Goal: Task Accomplishment & Management: Manage account settings

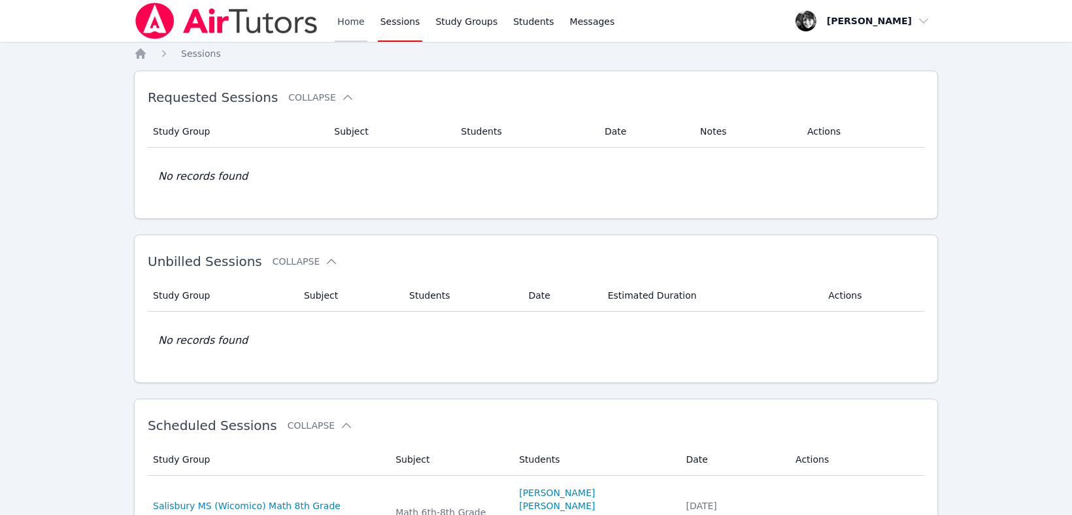
click at [354, 18] on link "Home" at bounding box center [351, 21] width 32 height 42
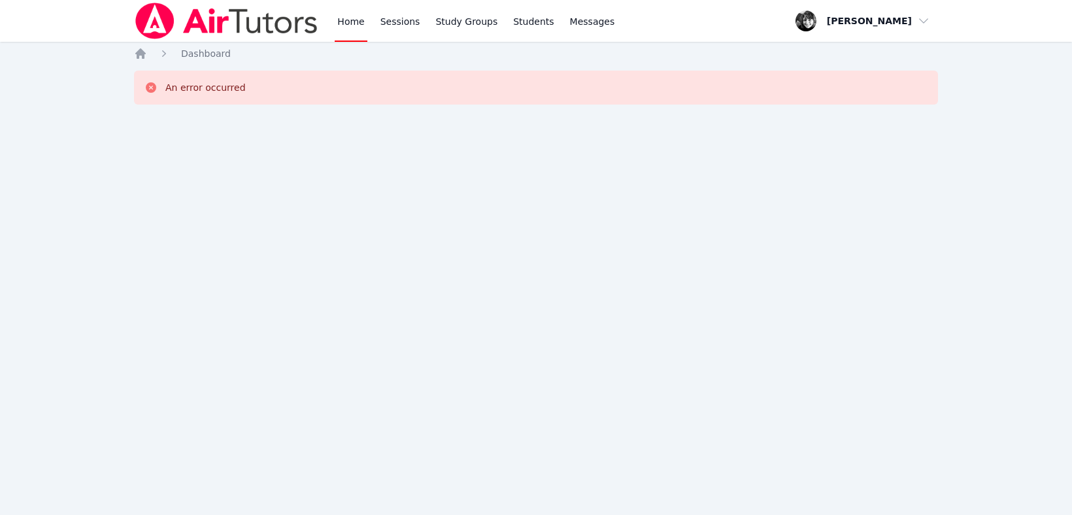
click at [350, 23] on link "Home" at bounding box center [351, 21] width 32 height 42
click at [399, 20] on link "Sessions" at bounding box center [400, 21] width 45 height 42
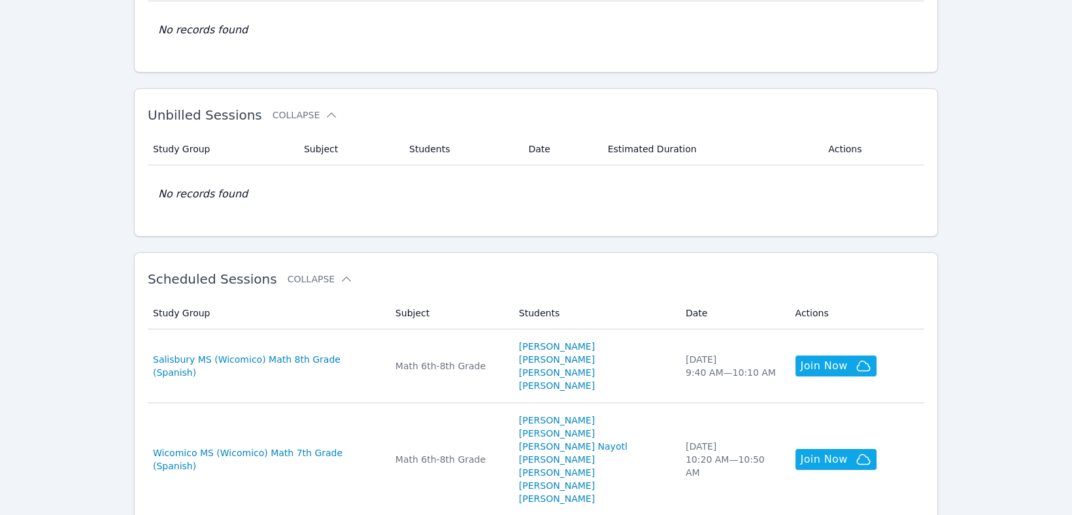
scroll to position [335, 0]
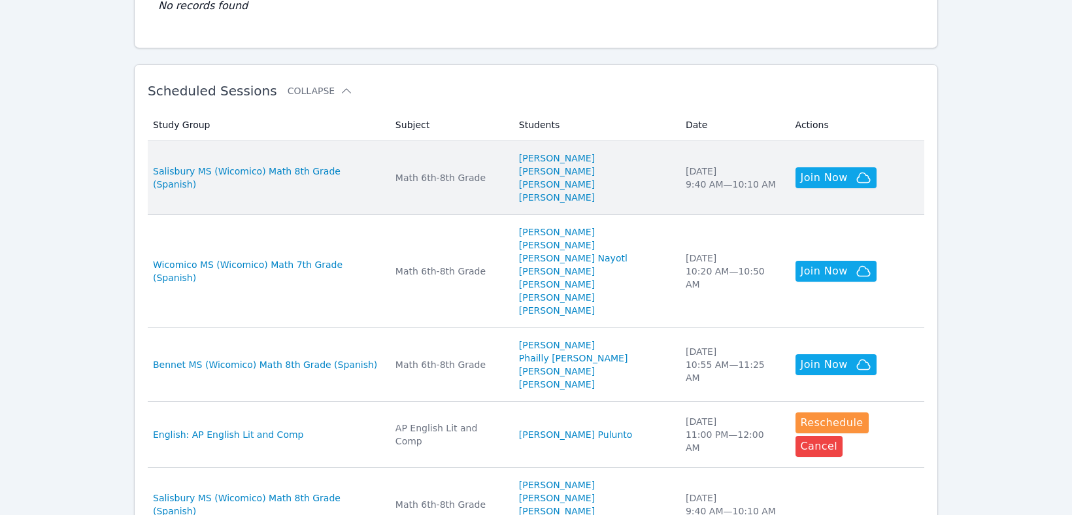
click at [308, 183] on td "Study Group Salisbury MS (Wicomico) Math 8th Grade (Spanish)" at bounding box center [268, 178] width 240 height 74
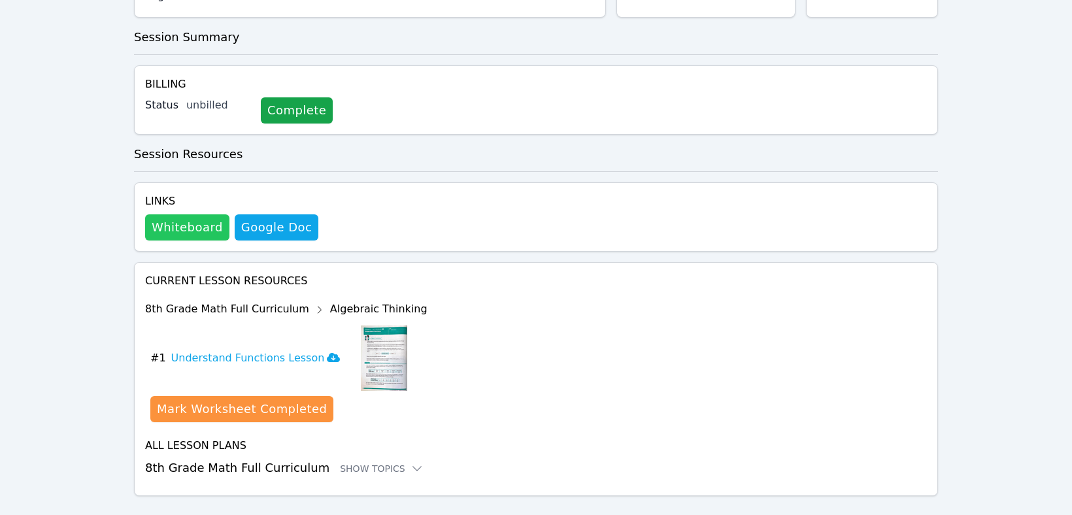
click at [174, 214] on button "Whiteboard" at bounding box center [187, 227] width 84 height 26
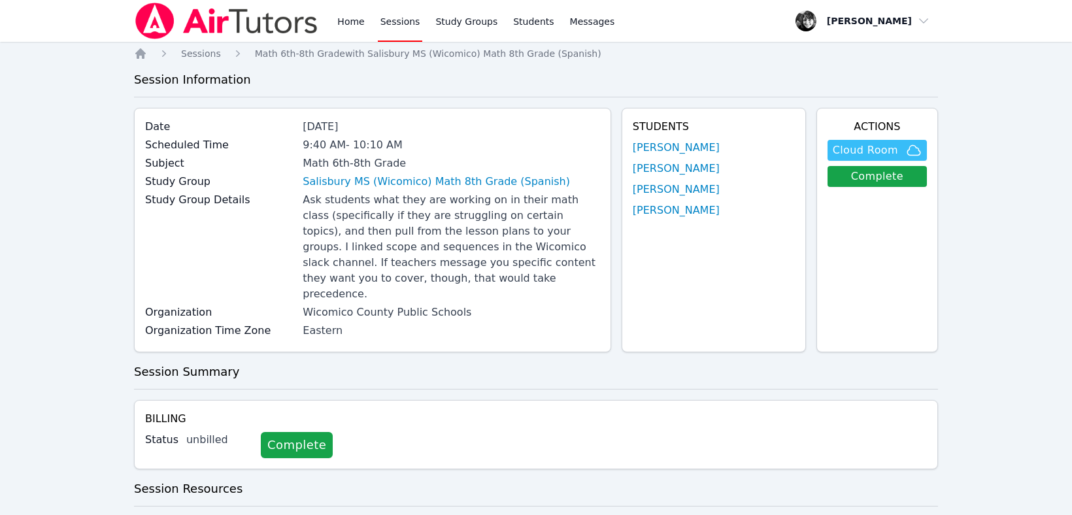
click at [843, 151] on span "Cloud Room" at bounding box center [865, 151] width 65 height 16
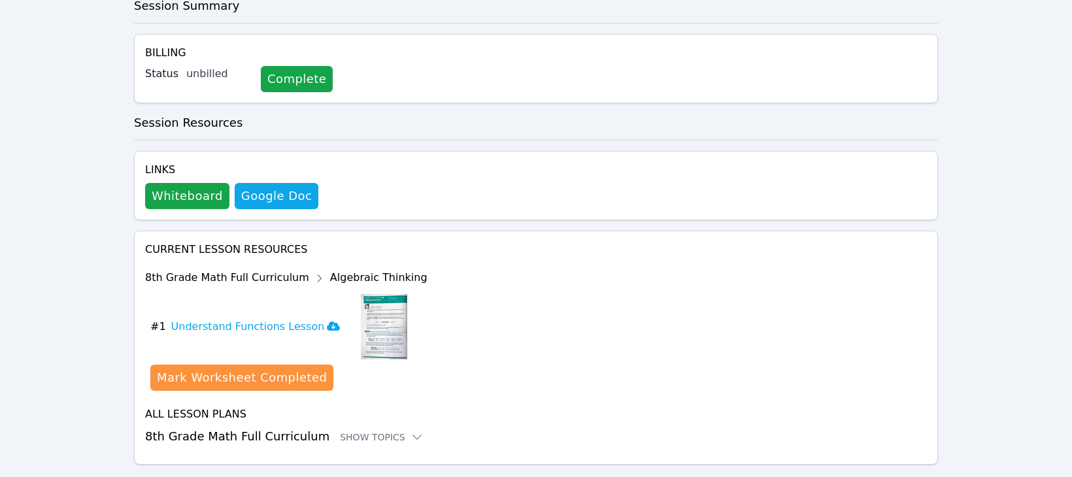
scroll to position [378, 0]
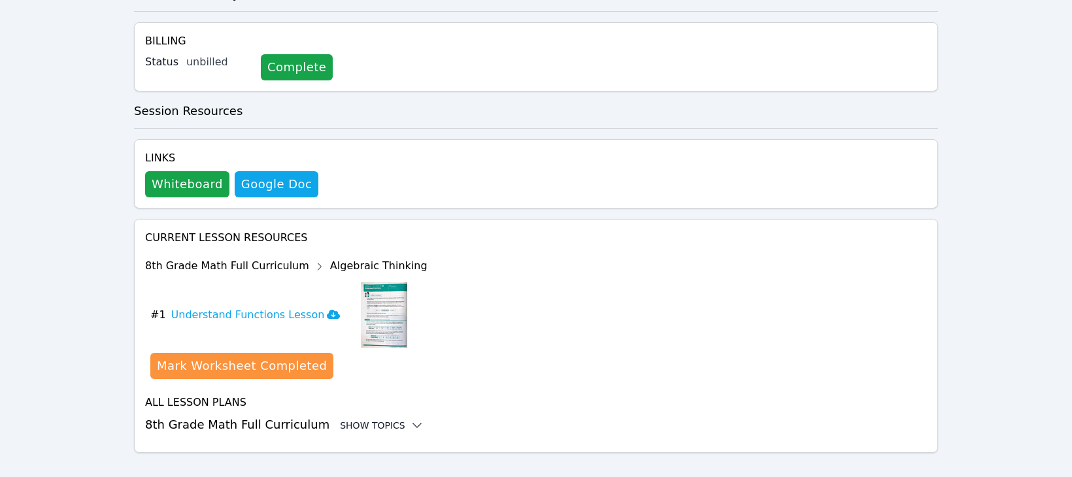
click at [371, 419] on div "Show Topics" at bounding box center [382, 425] width 84 height 13
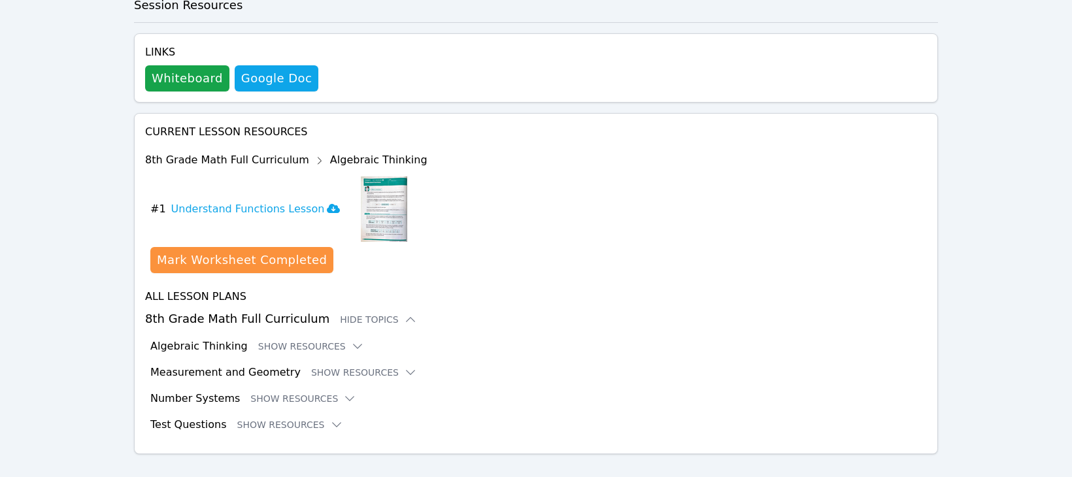
scroll to position [485, 0]
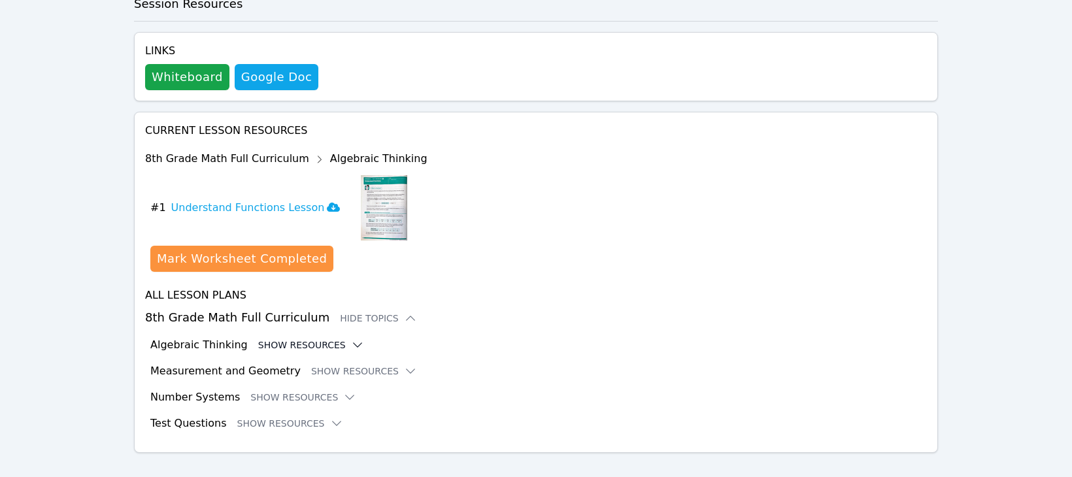
click at [297, 339] on button "Show Resources" at bounding box center [311, 345] width 106 height 13
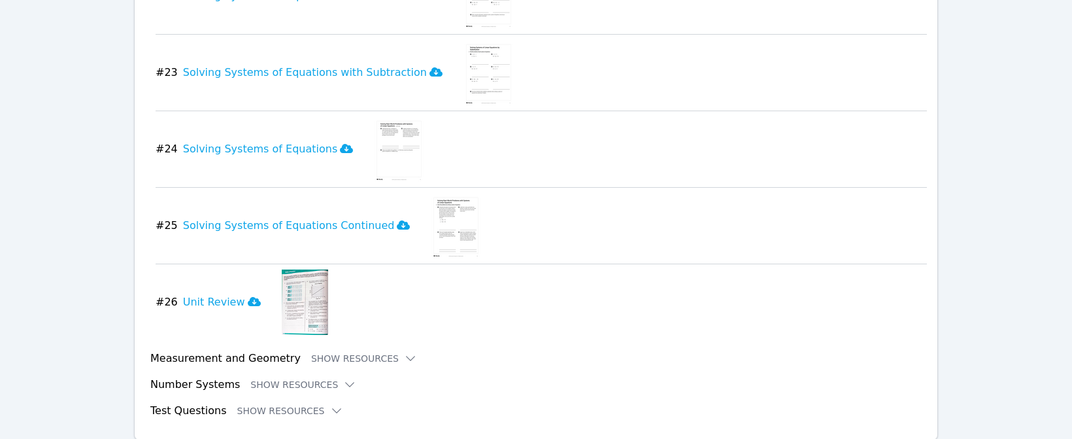
scroll to position [2499, 0]
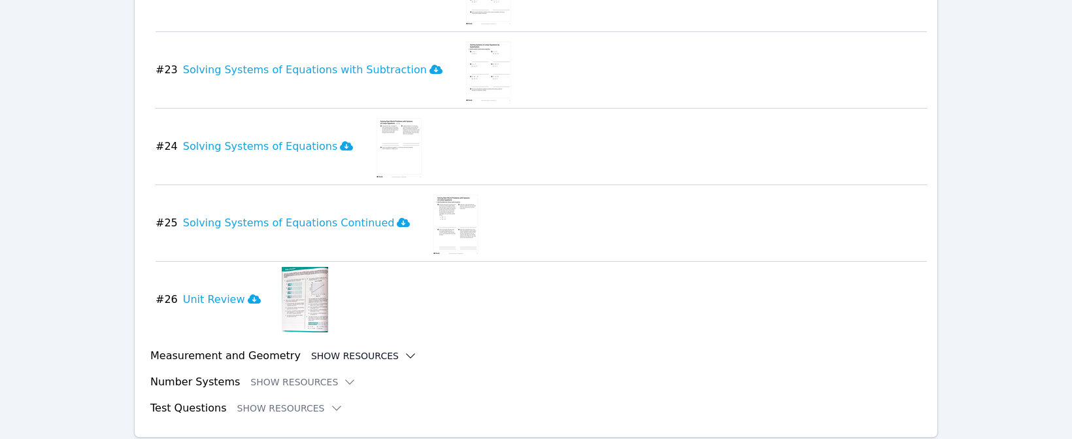
click at [337, 349] on button "Show Resources" at bounding box center [364, 355] width 106 height 13
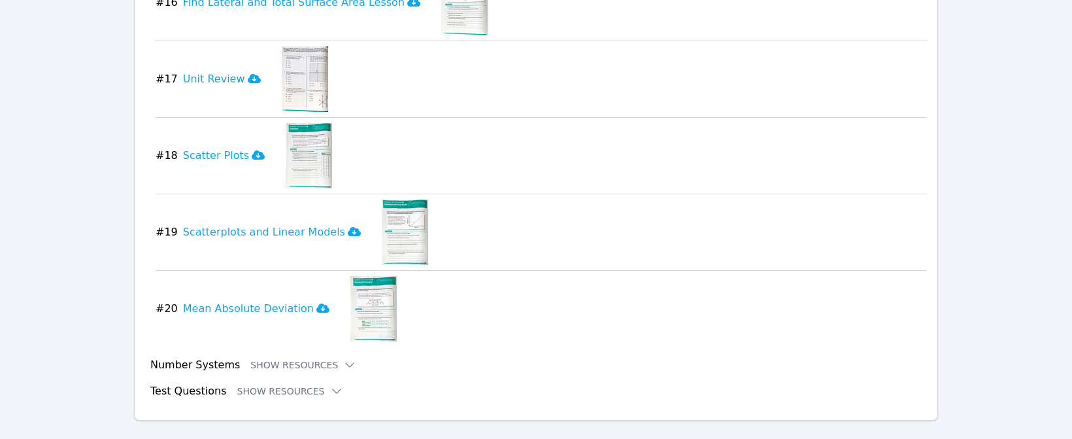
scroll to position [4057, 0]
click at [279, 358] on button "Show Resources" at bounding box center [303, 364] width 106 height 13
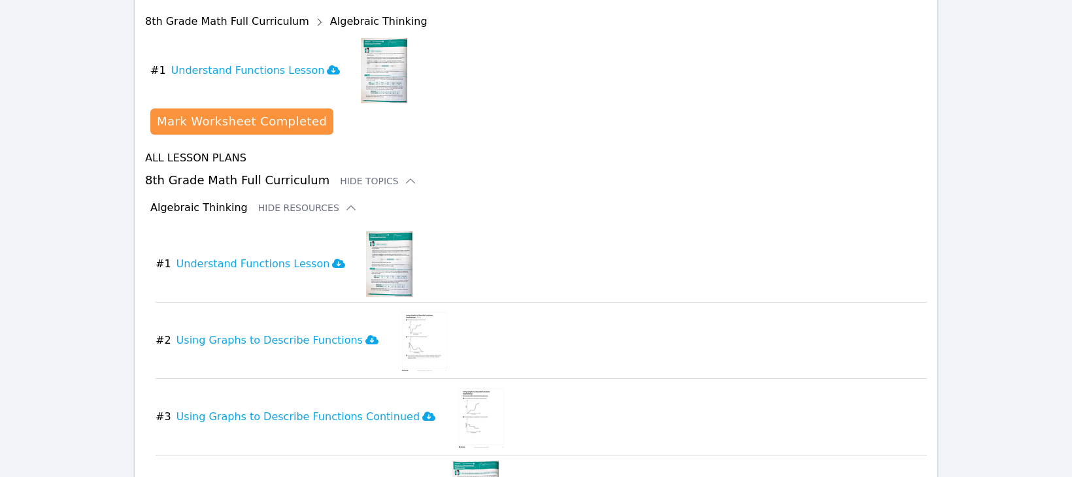
scroll to position [0, 0]
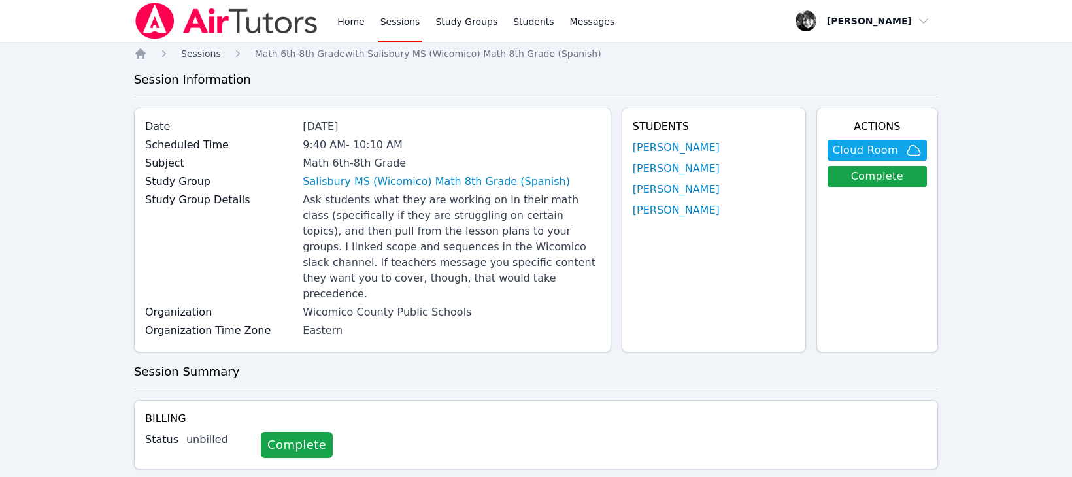
click at [203, 56] on span "Sessions" at bounding box center [201, 53] width 40 height 10
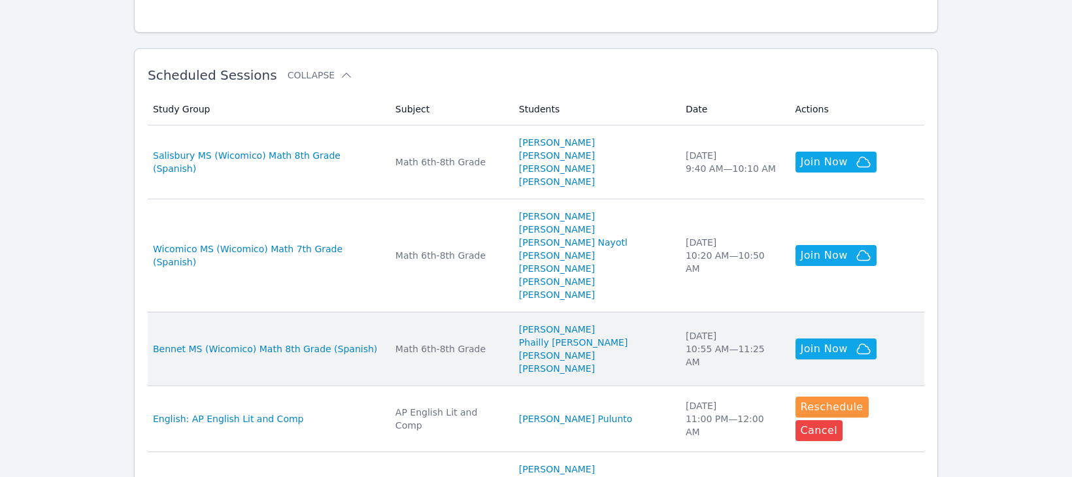
scroll to position [357, 0]
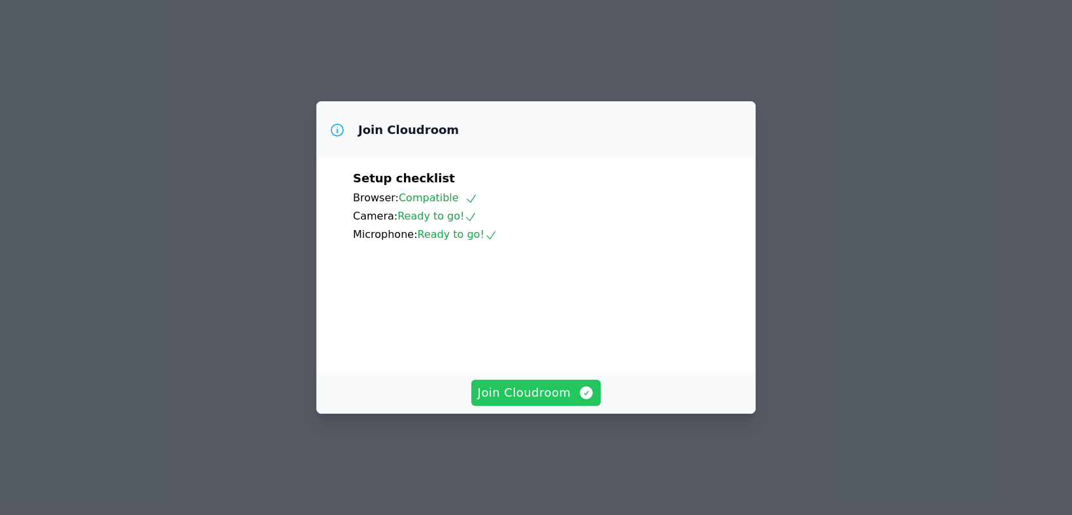
click at [507, 402] on span "Join Cloudroom" at bounding box center [536, 393] width 117 height 18
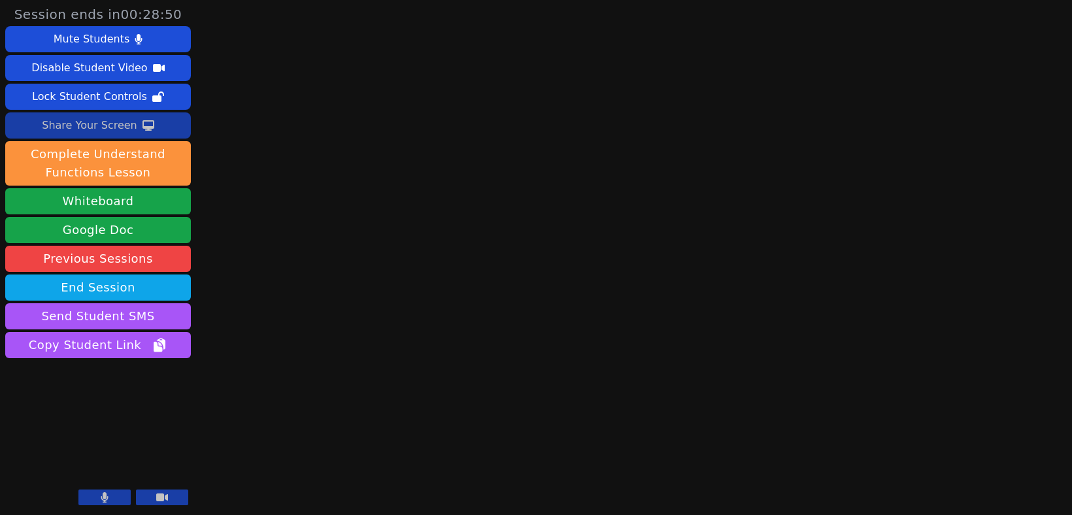
click at [65, 132] on div "Share Your Screen" at bounding box center [89, 125] width 95 height 21
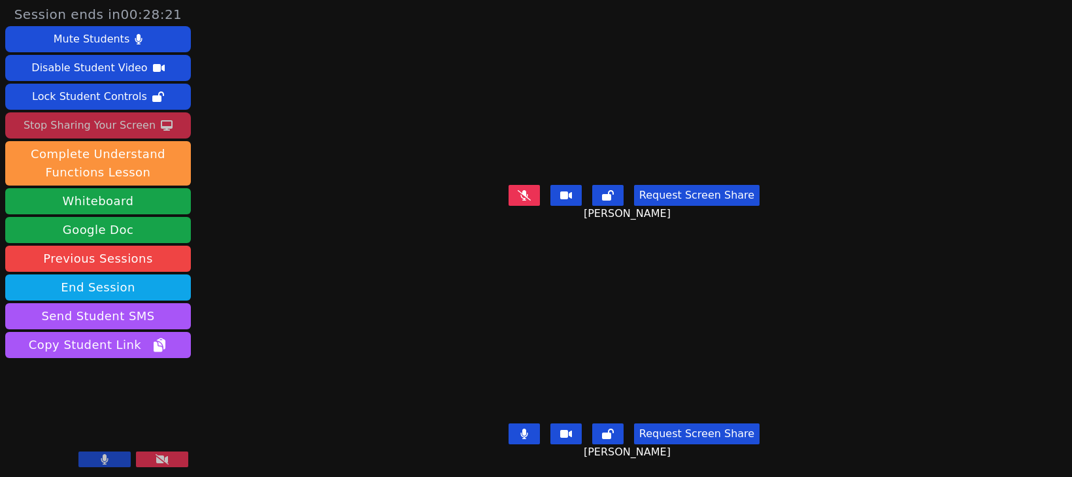
click at [519, 201] on button at bounding box center [524, 195] width 31 height 21
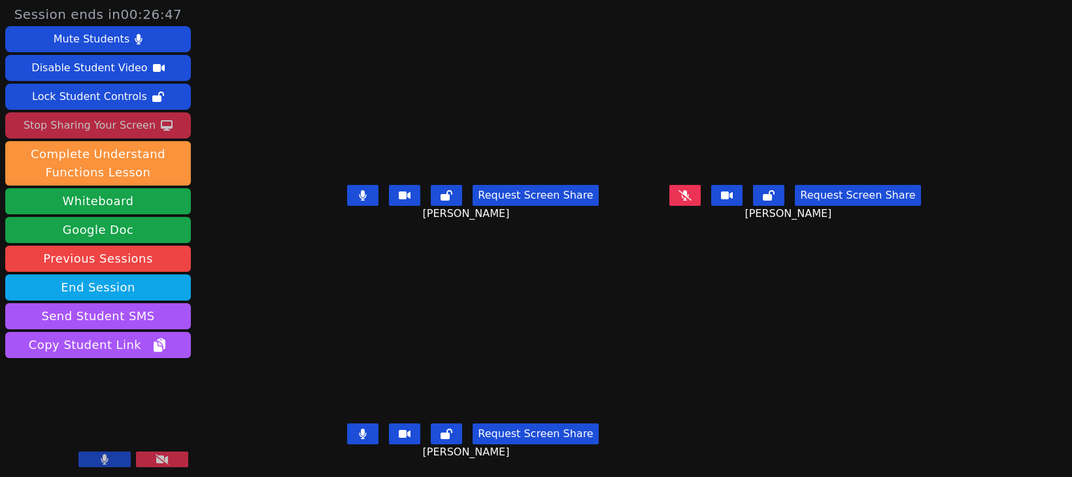
click at [160, 464] on icon at bounding box center [162, 459] width 13 height 10
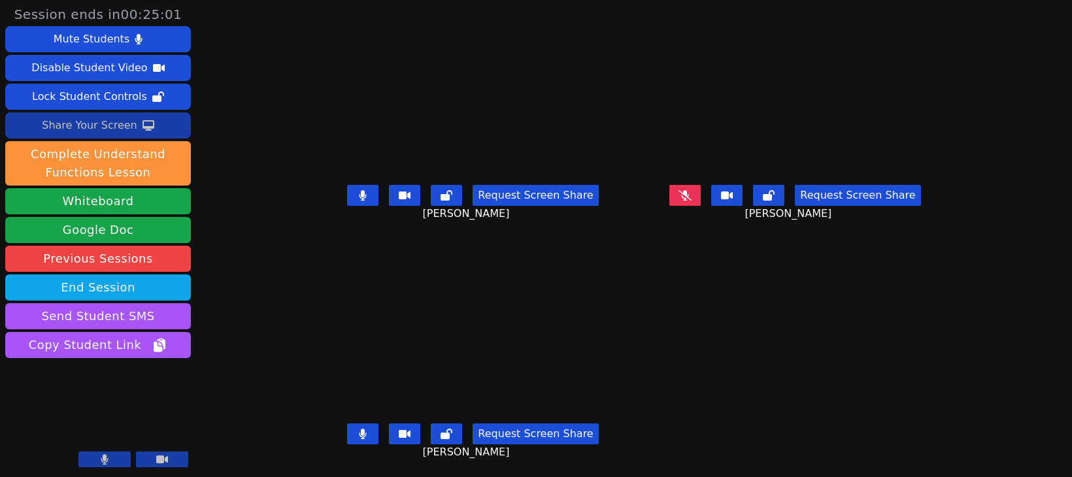
click at [84, 124] on div "Share Your Screen" at bounding box center [89, 125] width 95 height 21
click at [90, 131] on div "Share Your Screen" at bounding box center [89, 125] width 95 height 21
click at [994, 128] on div "Session ends in 00:13:09 Mute Students Disable Student Video Lock Student Contr…" at bounding box center [536, 238] width 1072 height 477
click at [951, 298] on main "Albin Morales Herrera Request Screen Share Albin Morales Herrera Melvin Hoenes …" at bounding box center [634, 238] width 634 height 477
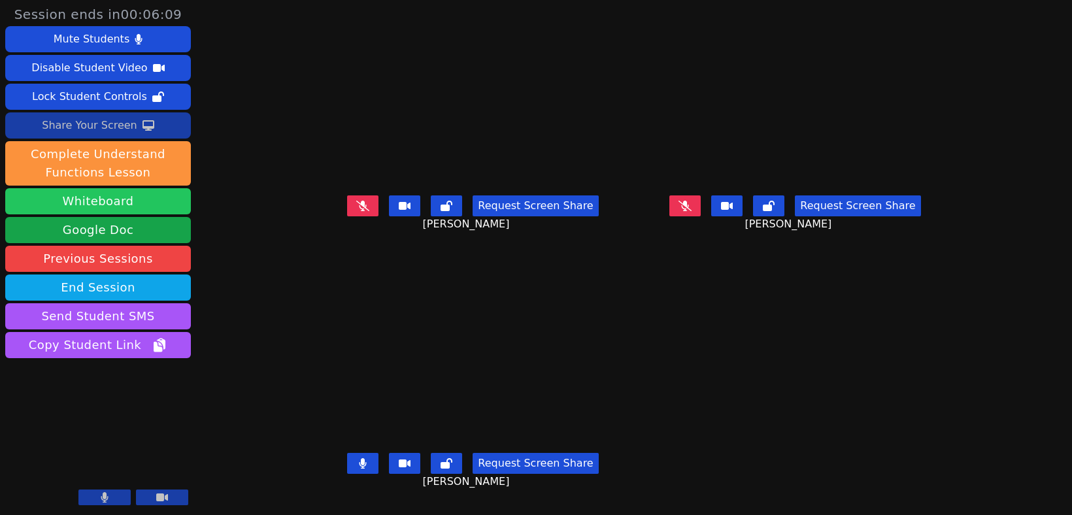
click at [130, 199] on button "Whiteboard" at bounding box center [98, 201] width 186 height 26
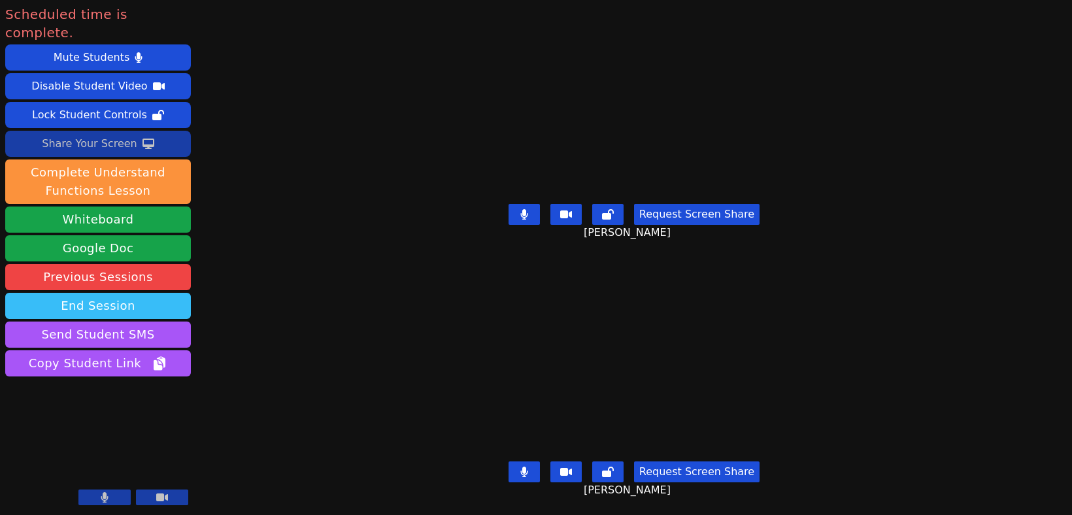
click at [101, 293] on button "End Session" at bounding box center [98, 306] width 186 height 26
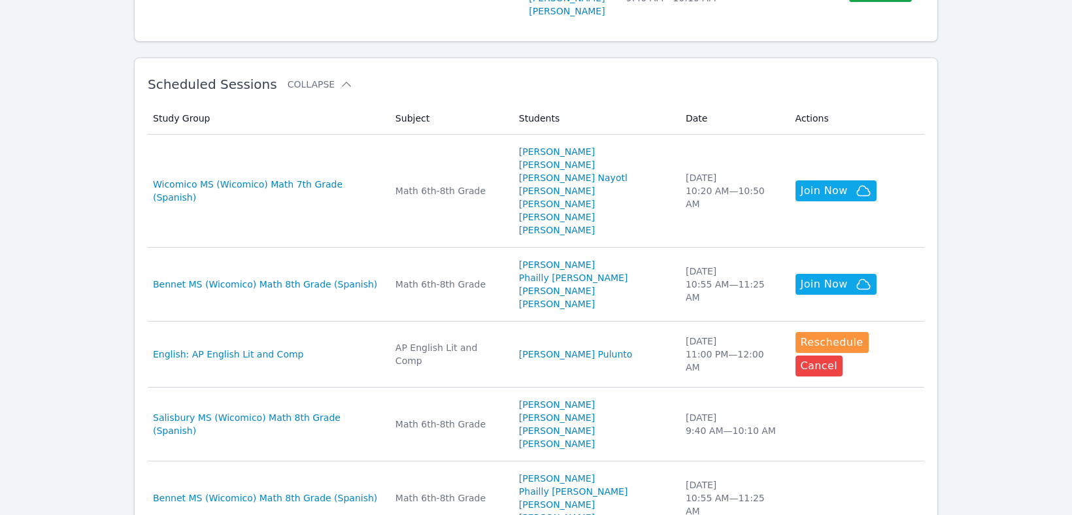
scroll to position [357, 0]
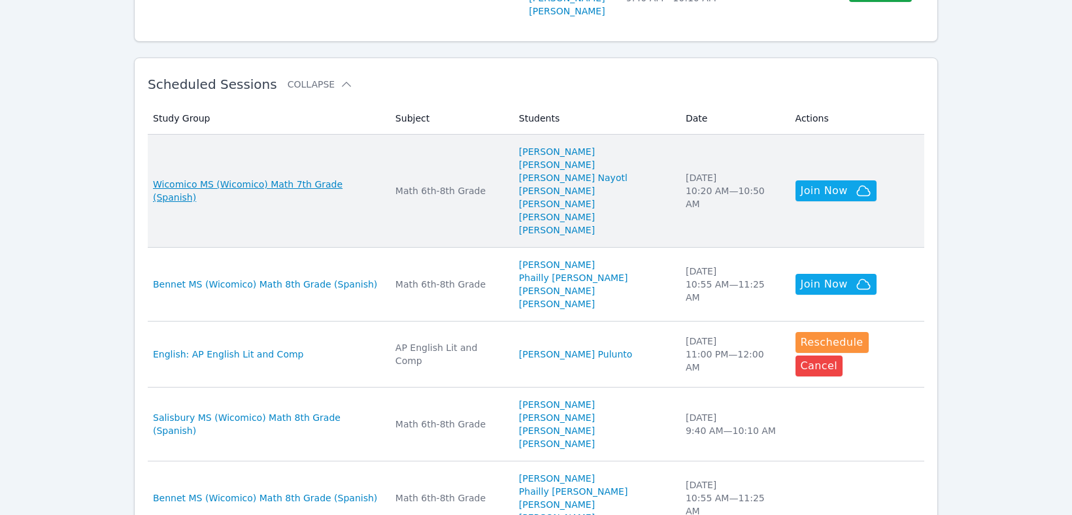
click at [279, 178] on span "Wicomico MS (Wicomico) Math 7th Grade (Spanish)" at bounding box center [266, 191] width 227 height 26
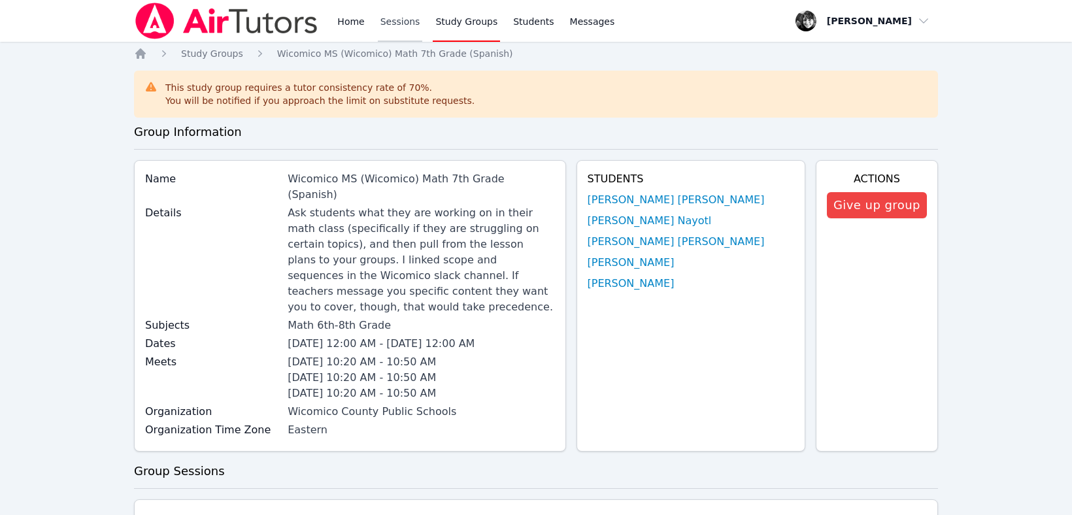
click at [390, 15] on link "Sessions" at bounding box center [400, 21] width 45 height 42
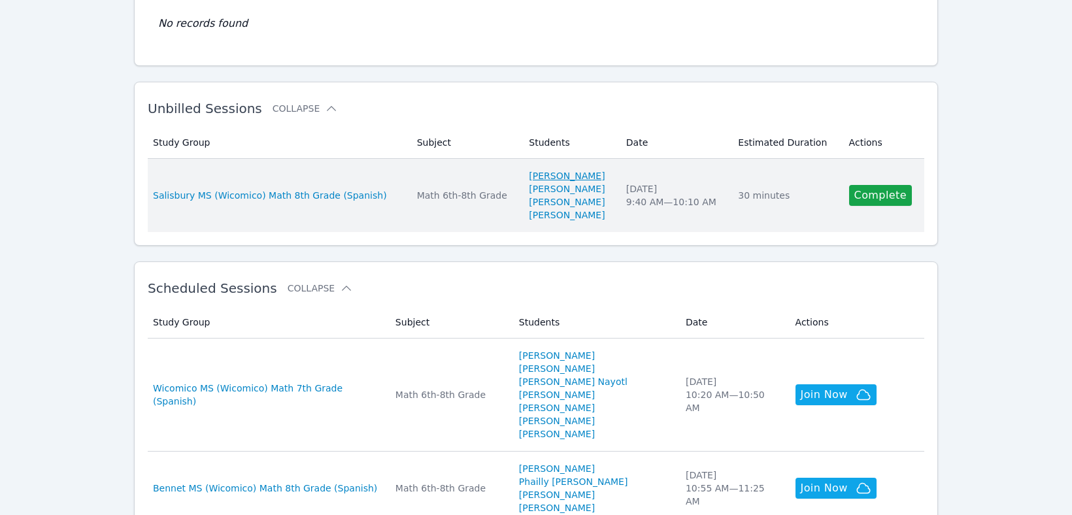
scroll to position [156, 0]
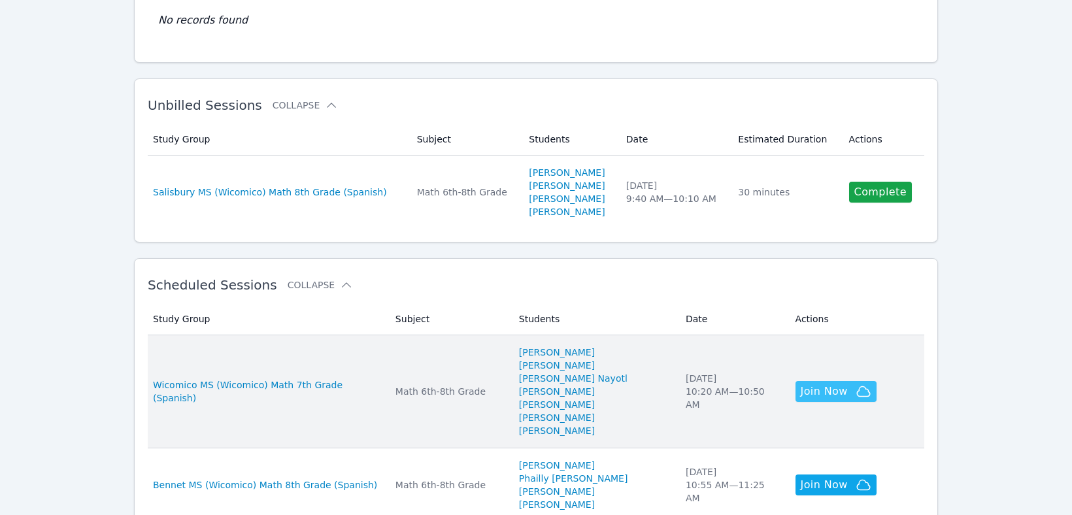
click at [834, 384] on span "Join Now" at bounding box center [824, 392] width 47 height 16
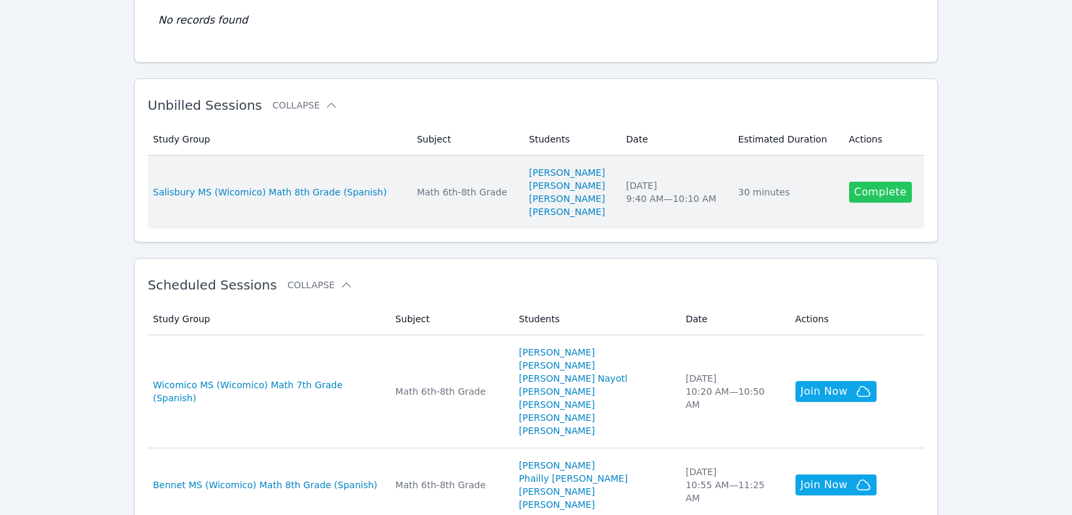
click at [880, 197] on link "Complete" at bounding box center [880, 192] width 63 height 21
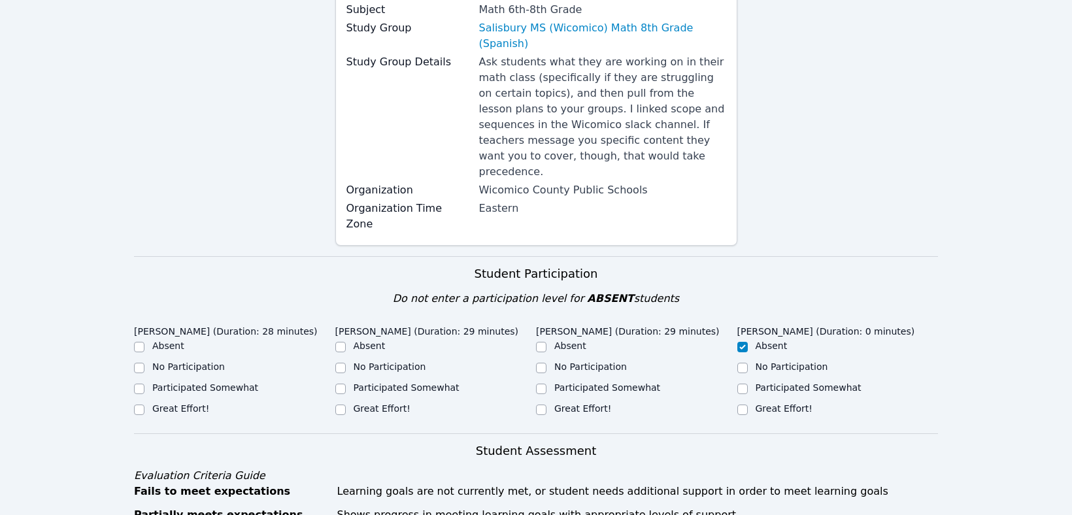
scroll to position [203, 0]
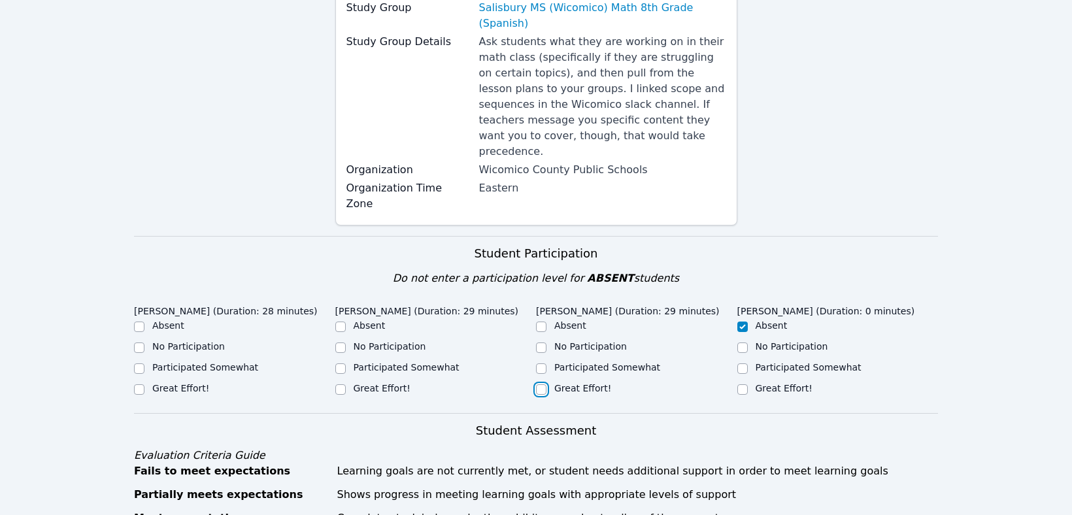
click at [540, 384] on input "Great Effort!" at bounding box center [541, 389] width 10 height 10
checkbox input "true"
click at [337, 384] on input "Great Effort!" at bounding box center [340, 389] width 10 height 10
checkbox input "true"
click at [139, 384] on input "Great Effort!" at bounding box center [139, 389] width 10 height 10
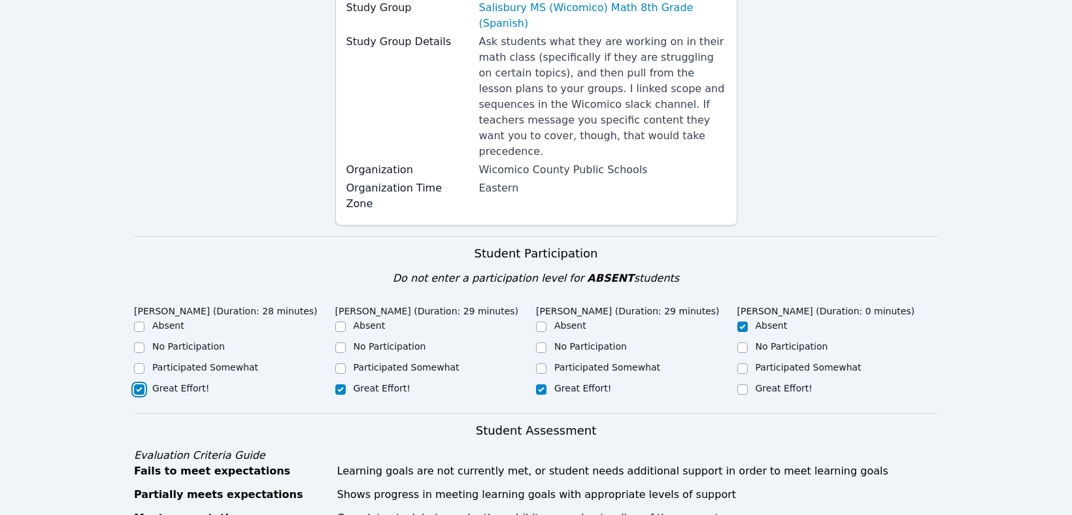
checkbox input "true"
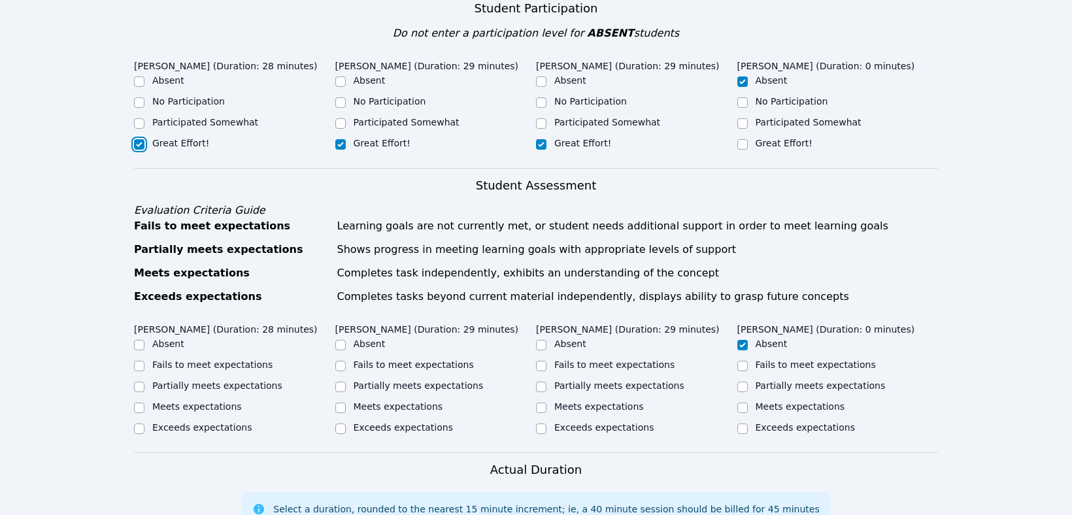
scroll to position [448, 0]
click at [137, 403] on input "Meets expectations" at bounding box center [139, 408] width 10 height 10
checkbox input "true"
click at [341, 403] on input "Meets expectations" at bounding box center [340, 408] width 10 height 10
checkbox input "true"
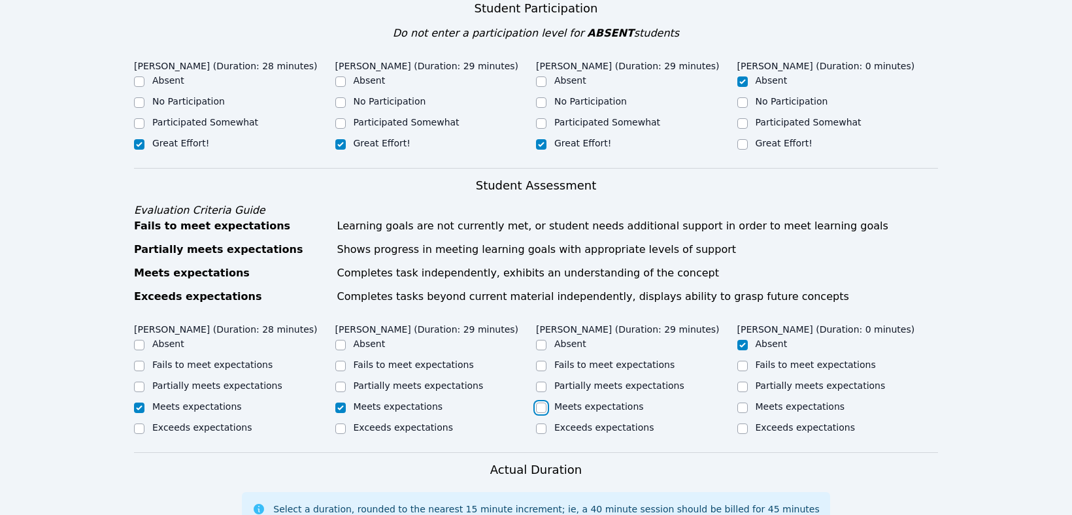
click at [541, 403] on input "Meets expectations" at bounding box center [541, 408] width 10 height 10
checkbox input "true"
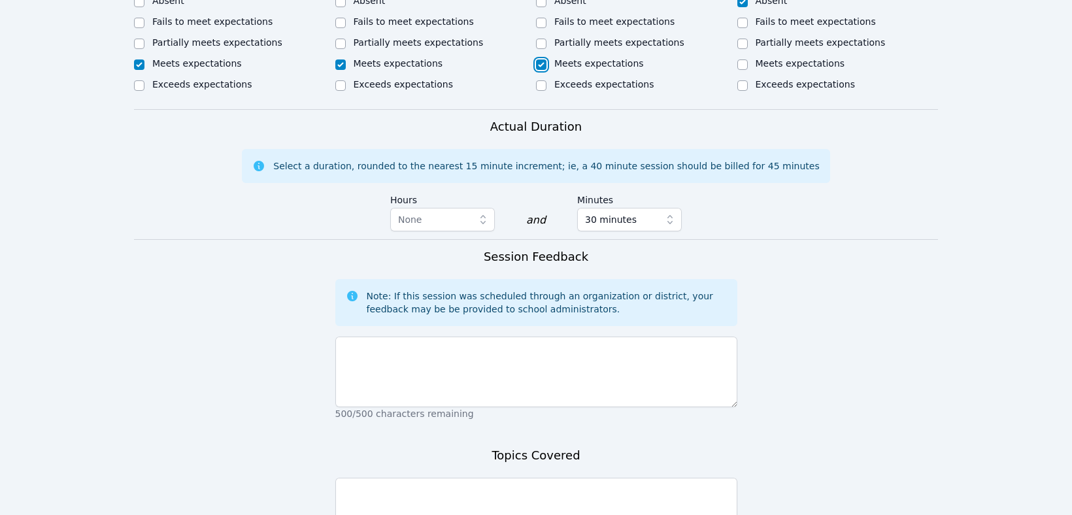
scroll to position [792, 0]
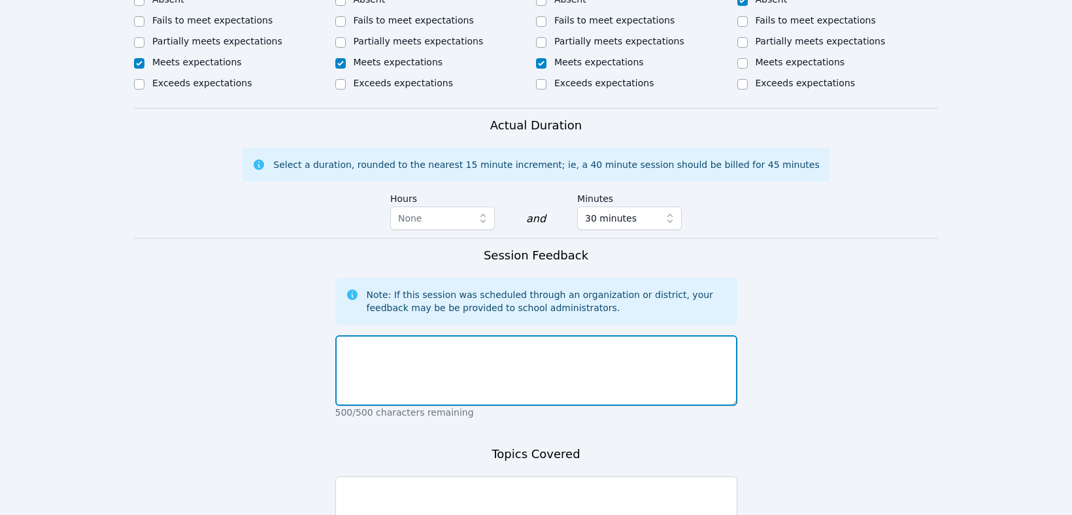
click at [405, 335] on textarea at bounding box center [536, 370] width 402 height 71
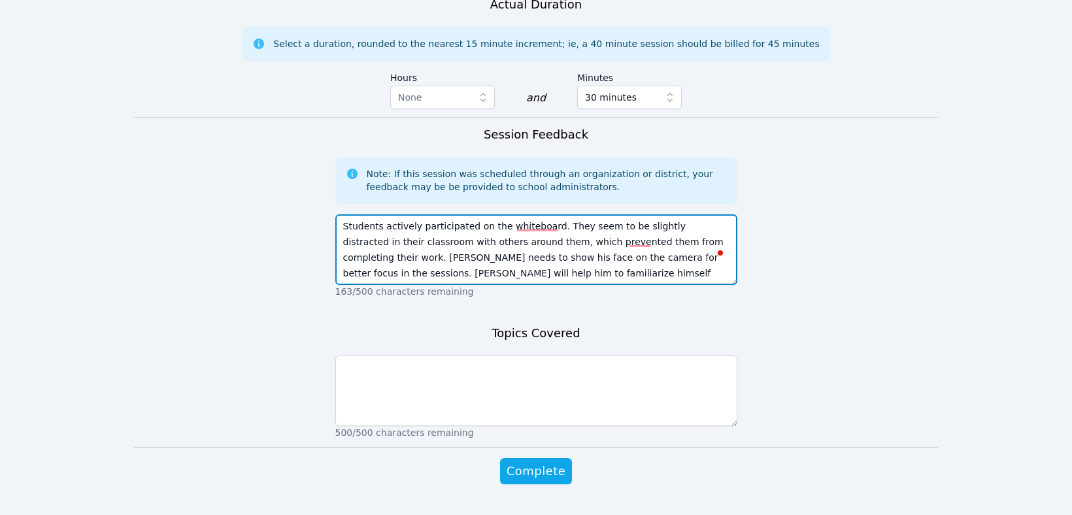
scroll to position [928, 0]
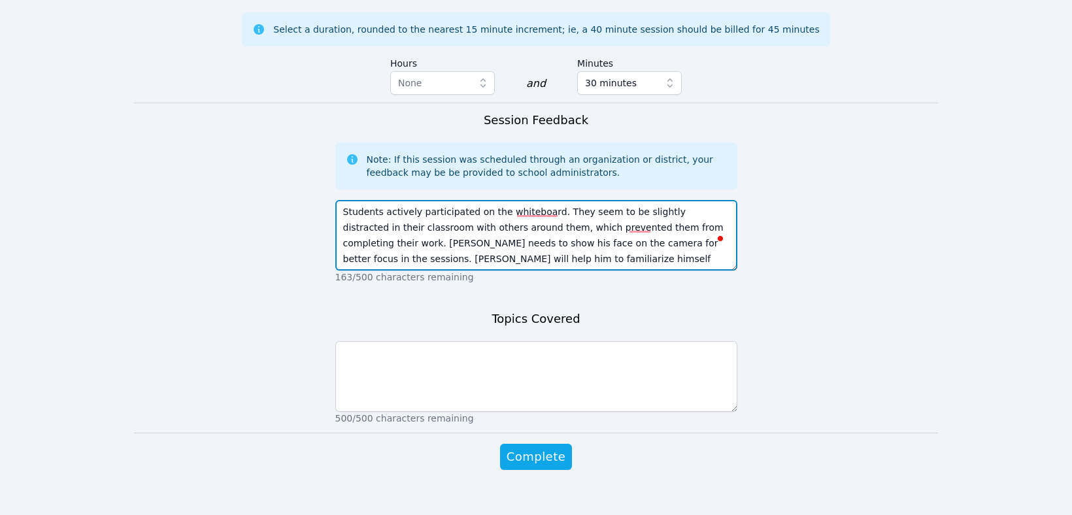
type textarea "Students actively participated on the whiteboard. They seem to be slightly dist…"
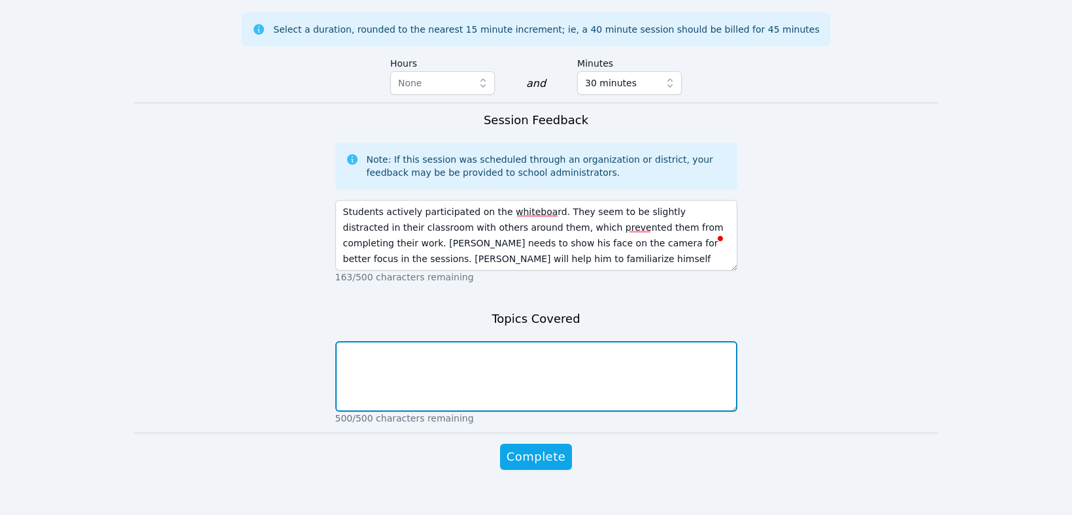
click at [474, 342] on textarea at bounding box center [536, 376] width 402 height 71
type textarea "Introductions and whiteboard practice continued"
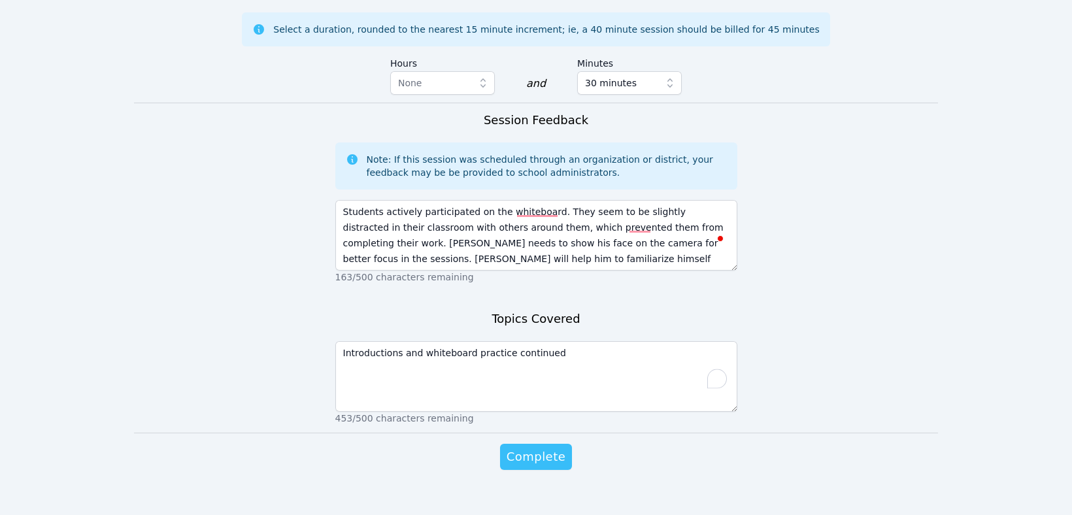
click at [556, 448] on span "Complete" at bounding box center [536, 457] width 59 height 18
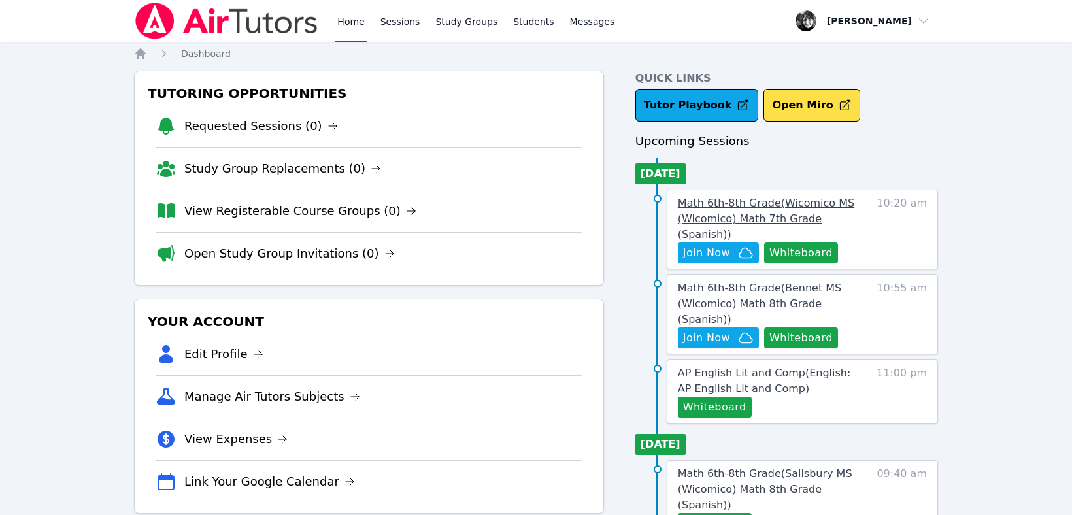
click at [727, 214] on span "Math 6th-8th Grade ( Wicomico MS (Wicomico) Math 7th Grade (Spanish) )" at bounding box center [766, 219] width 177 height 44
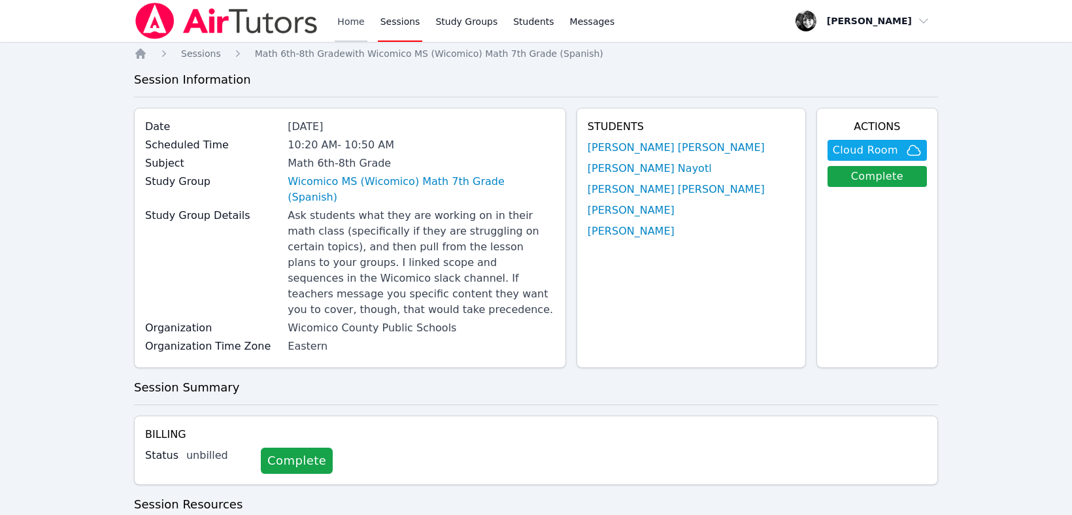
click at [356, 20] on link "Home" at bounding box center [351, 21] width 32 height 42
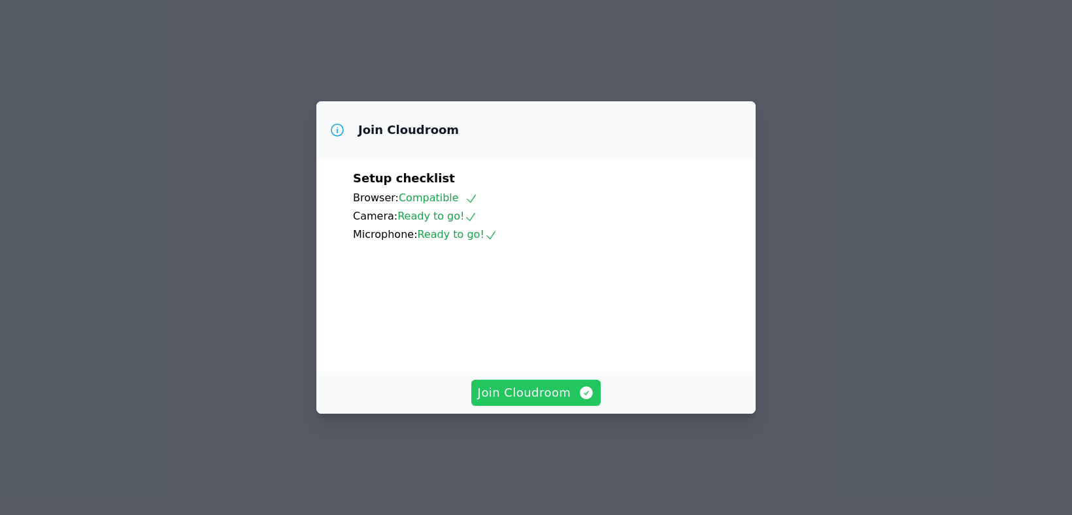
click at [564, 402] on span "Join Cloudroom" at bounding box center [536, 393] width 117 height 18
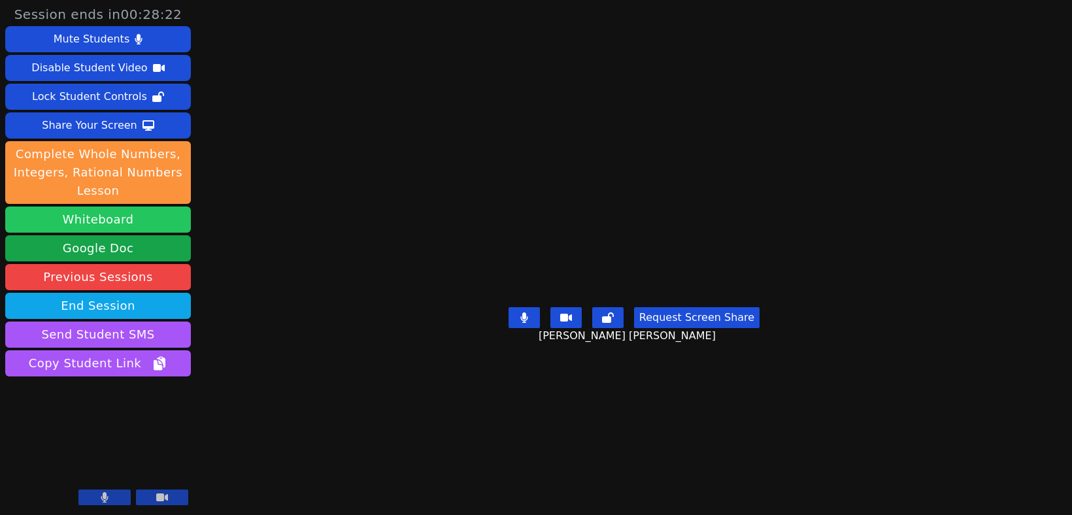
click at [80, 219] on button "Whiteboard" at bounding box center [98, 220] width 186 height 26
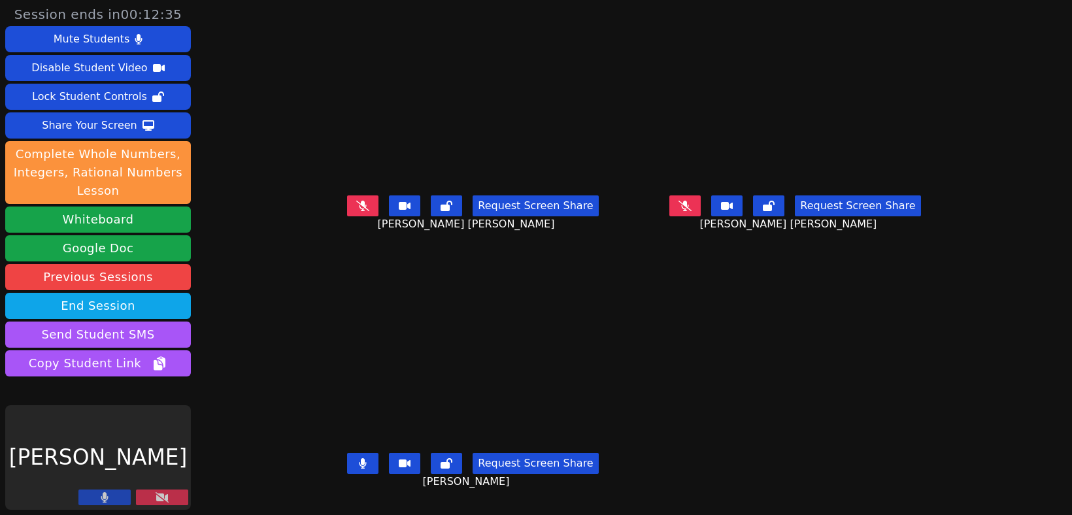
click at [164, 498] on icon at bounding box center [162, 497] width 13 height 10
click at [164, 503] on button at bounding box center [162, 498] width 52 height 16
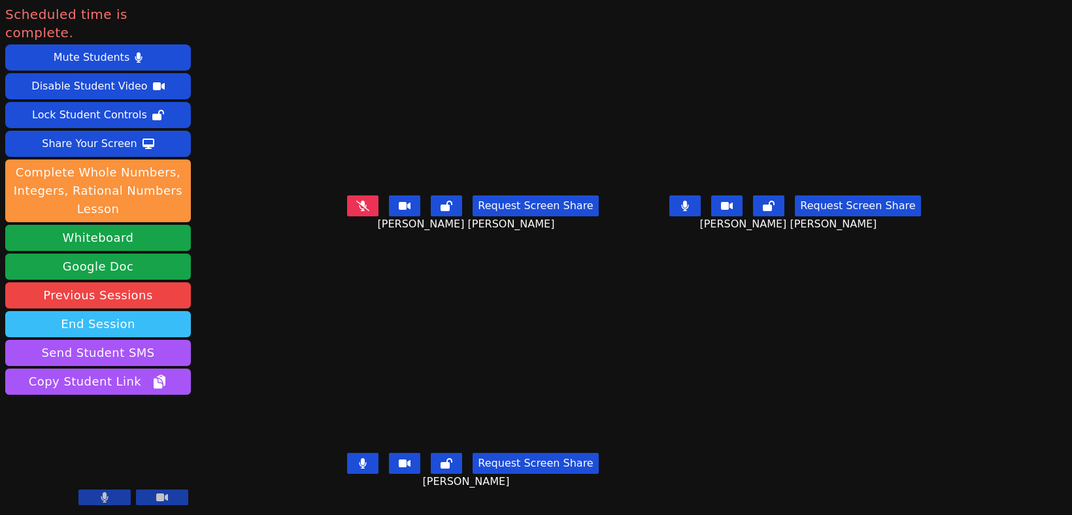
click at [137, 312] on button "End Session" at bounding box center [98, 324] width 186 height 26
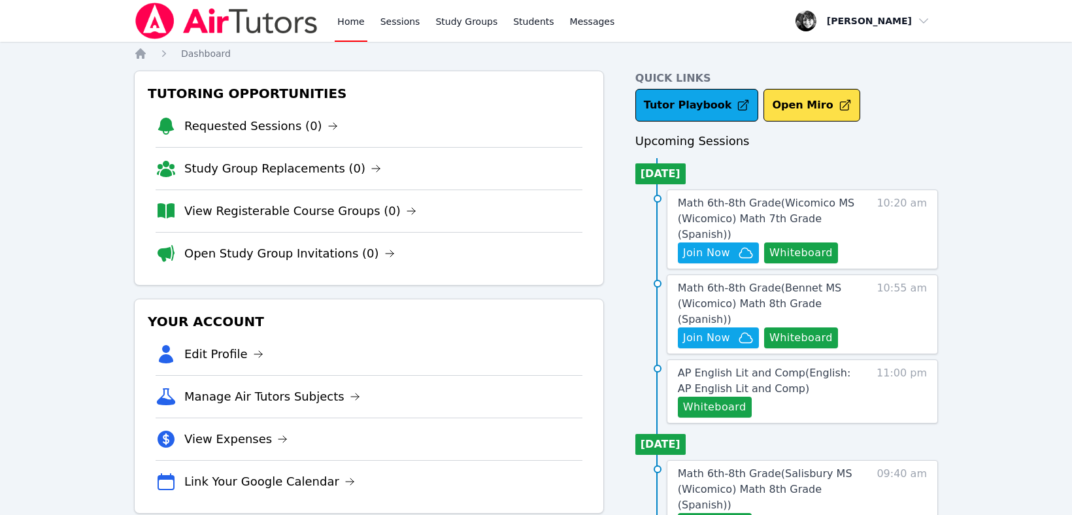
click at [756, 208] on span "Math 6th-8th Grade ( Wicomico MS (Wicomico) Math 7th Grade (Spanish) )" at bounding box center [766, 219] width 177 height 44
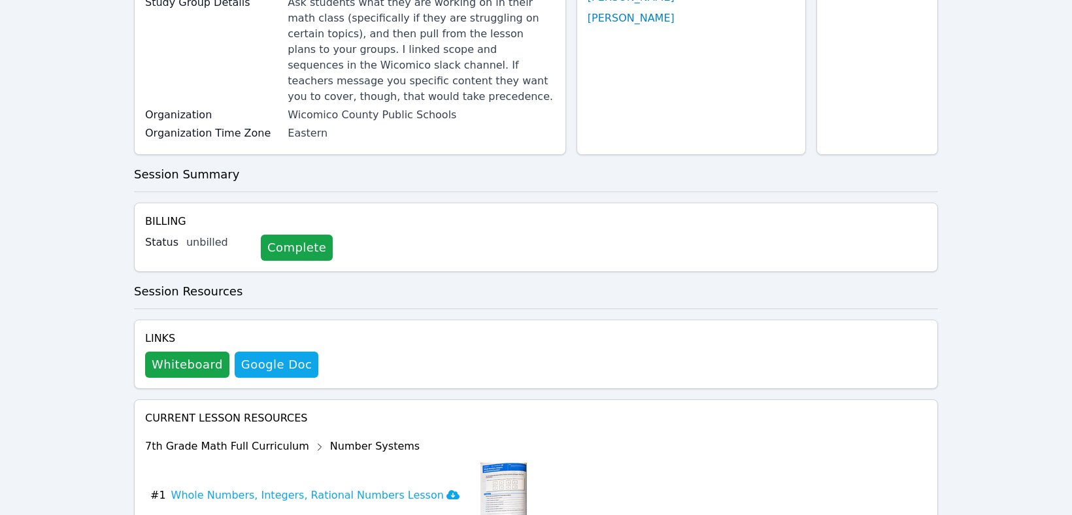
scroll to position [245, 0]
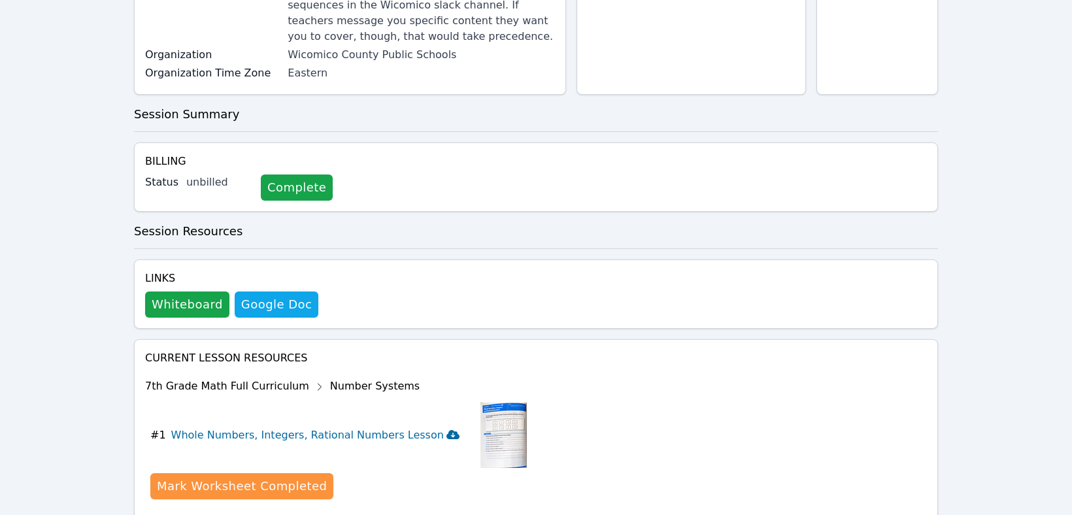
scroll to position [340, 0]
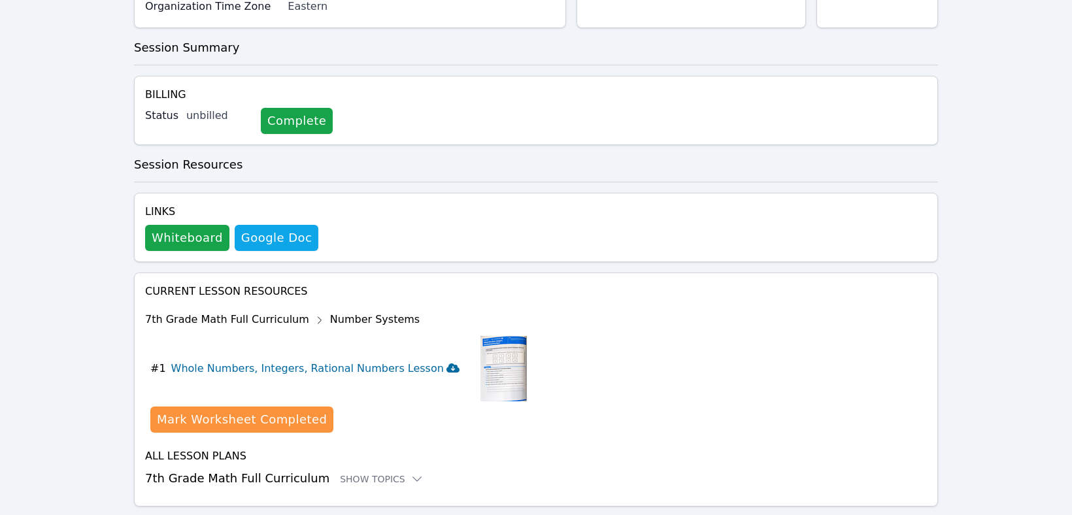
click at [447, 363] on icon at bounding box center [453, 367] width 13 height 9
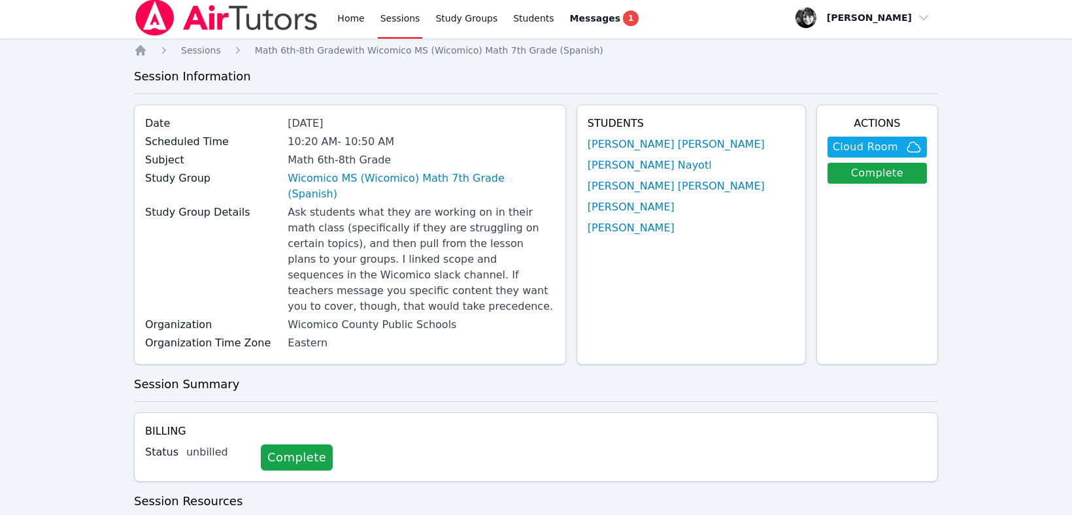
scroll to position [0, 0]
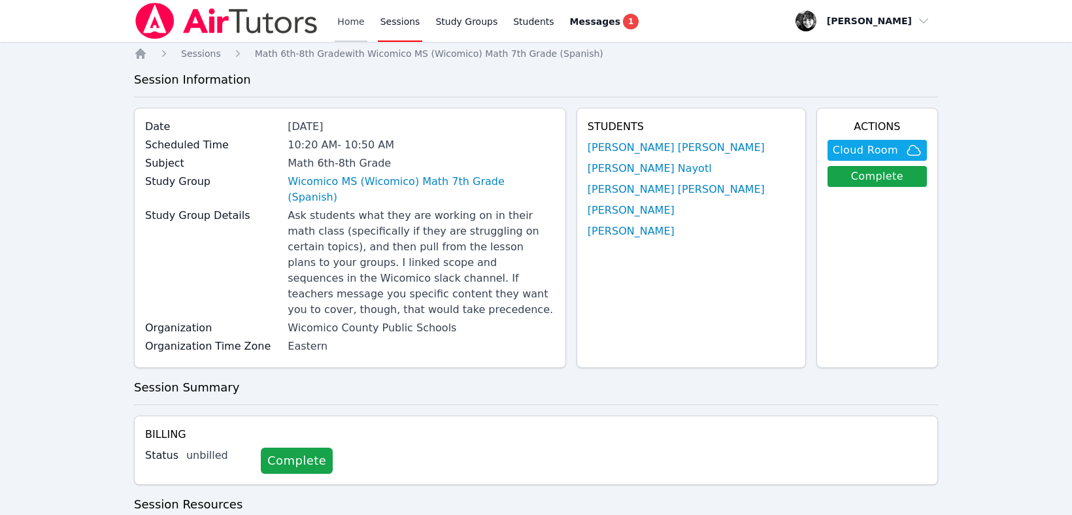
click at [348, 26] on link "Home" at bounding box center [351, 21] width 32 height 42
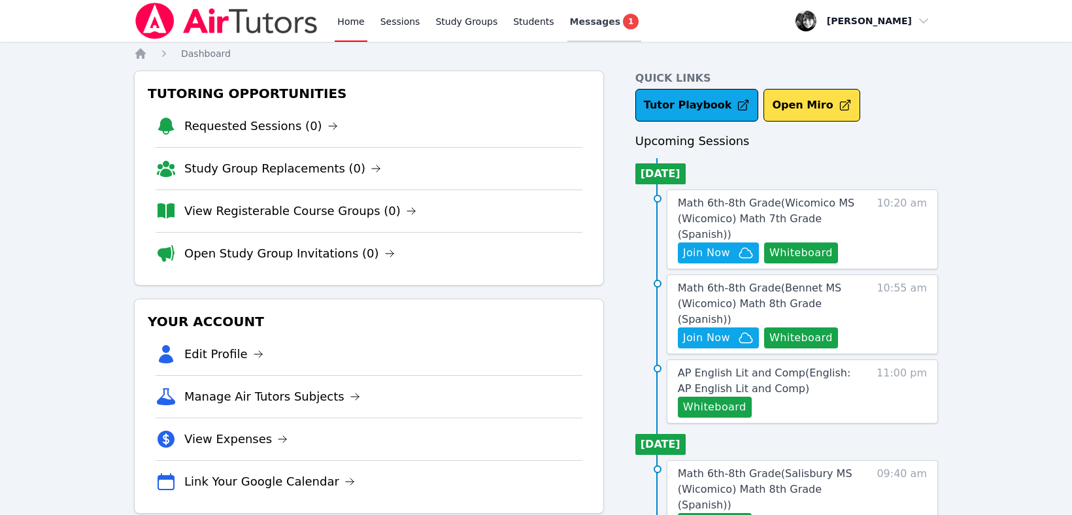
click at [570, 20] on span "Messages" at bounding box center [595, 21] width 50 height 13
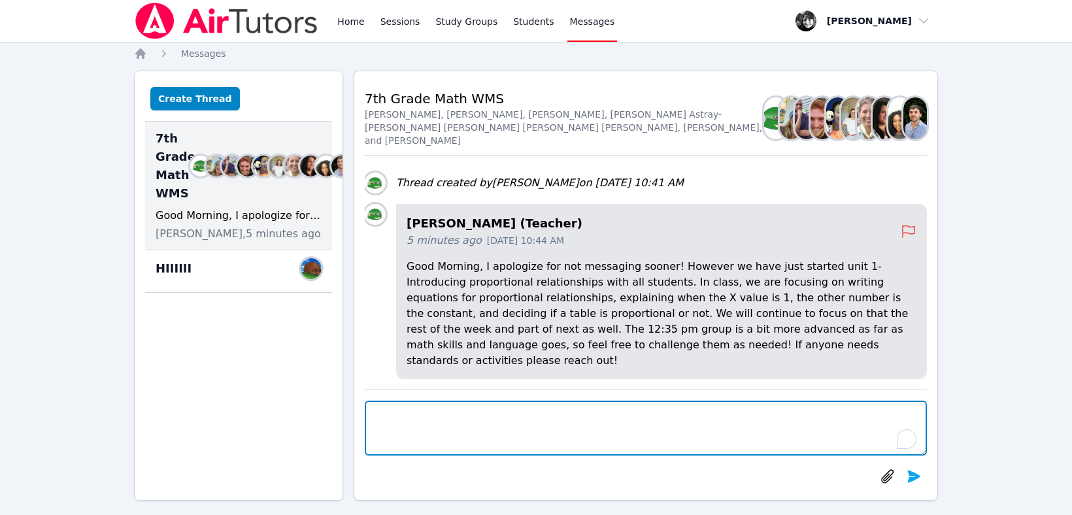
click at [567, 430] on textarea "To enrich screen reader interactions, please activate Accessibility in Grammarl…" at bounding box center [646, 428] width 562 height 55
type textarea "Thank you so much!"
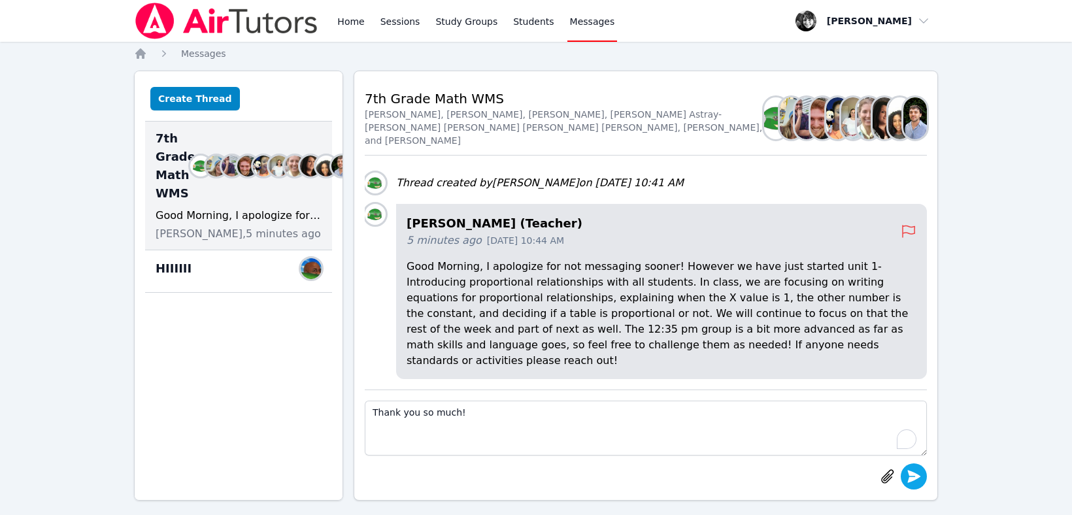
click at [912, 475] on icon "submit" at bounding box center [914, 476] width 13 height 12
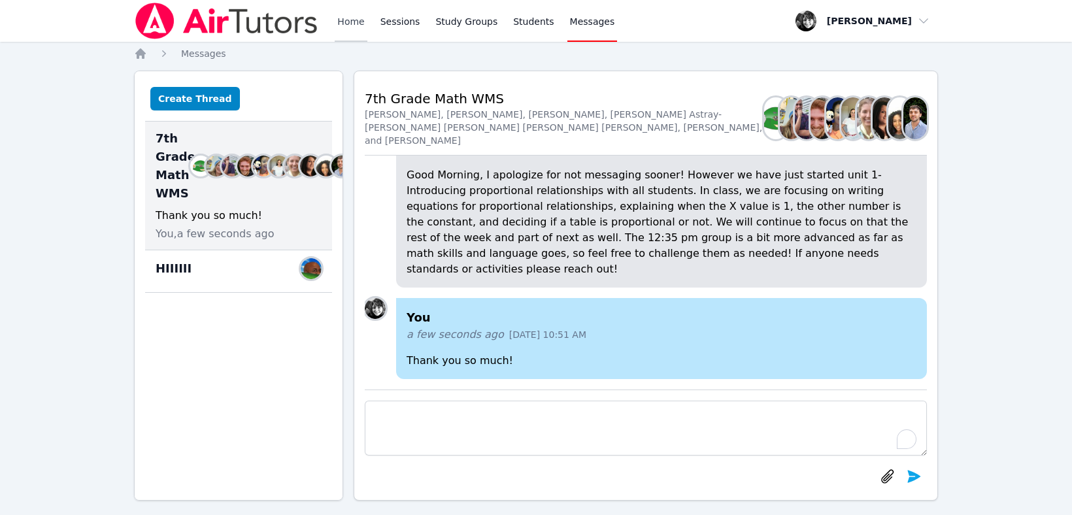
click at [358, 21] on link "Home" at bounding box center [351, 21] width 32 height 42
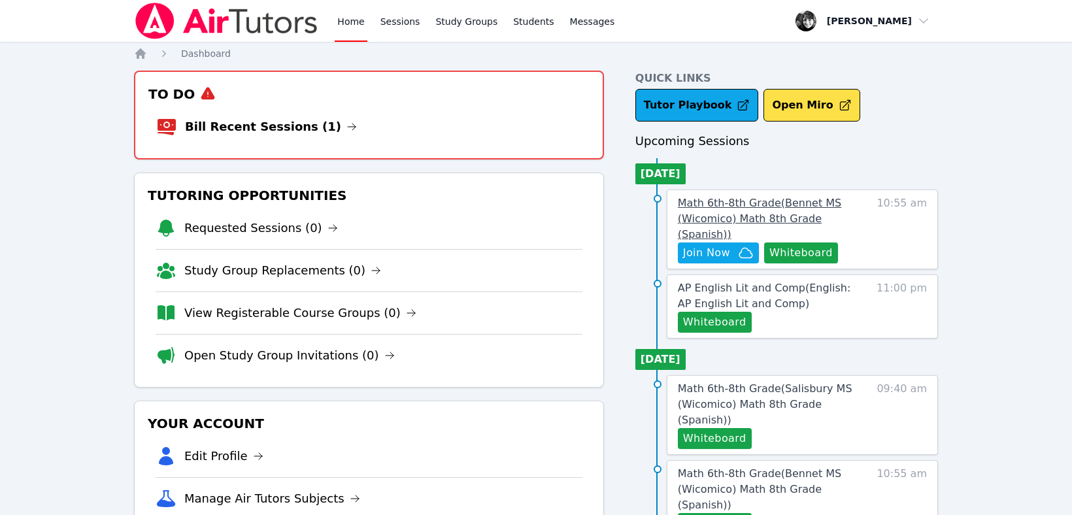
click at [764, 217] on span "Math 6th-8th Grade ( Bennet MS (Wicomico) Math 8th Grade (Spanish) )" at bounding box center [759, 219] width 163 height 44
click at [785, 243] on button "Whiteboard" at bounding box center [801, 253] width 74 height 21
click at [699, 245] on span "Join Now" at bounding box center [706, 253] width 47 height 16
click at [767, 216] on span "Math 6th-8th Grade ( Bennet MS (Wicomico) Math 8th Grade (Spanish) )" at bounding box center [759, 219] width 163 height 44
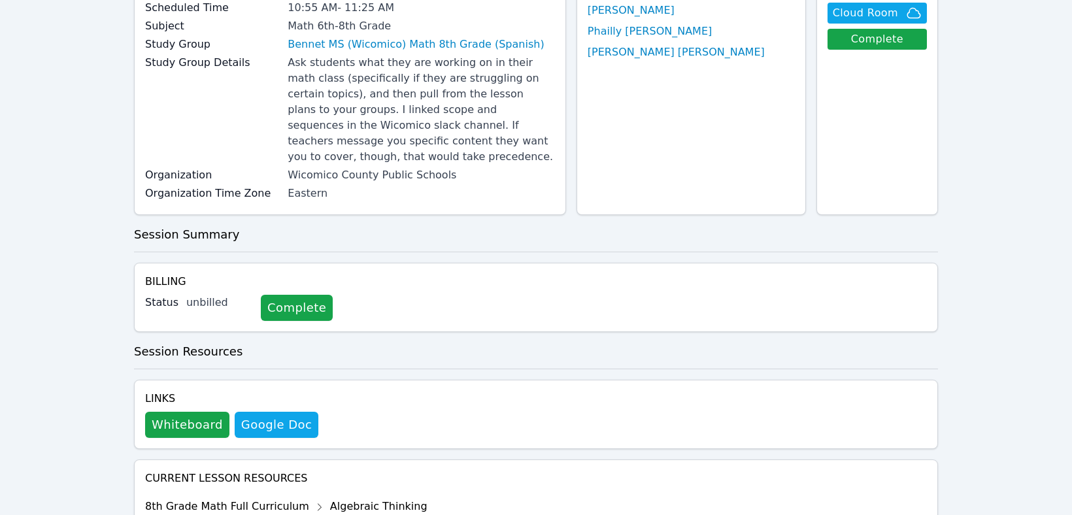
scroll to position [337, 0]
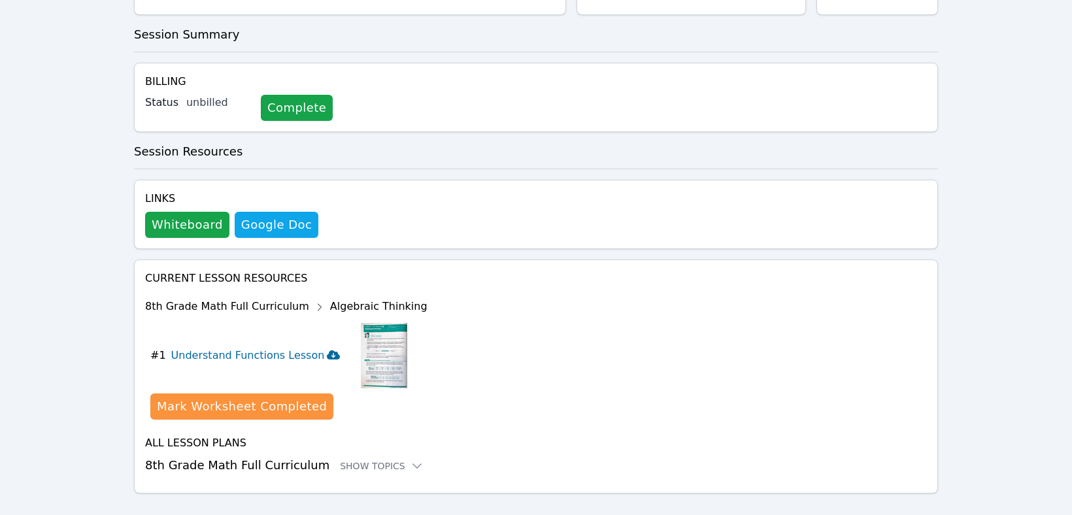
click at [327, 350] on icon at bounding box center [333, 354] width 13 height 9
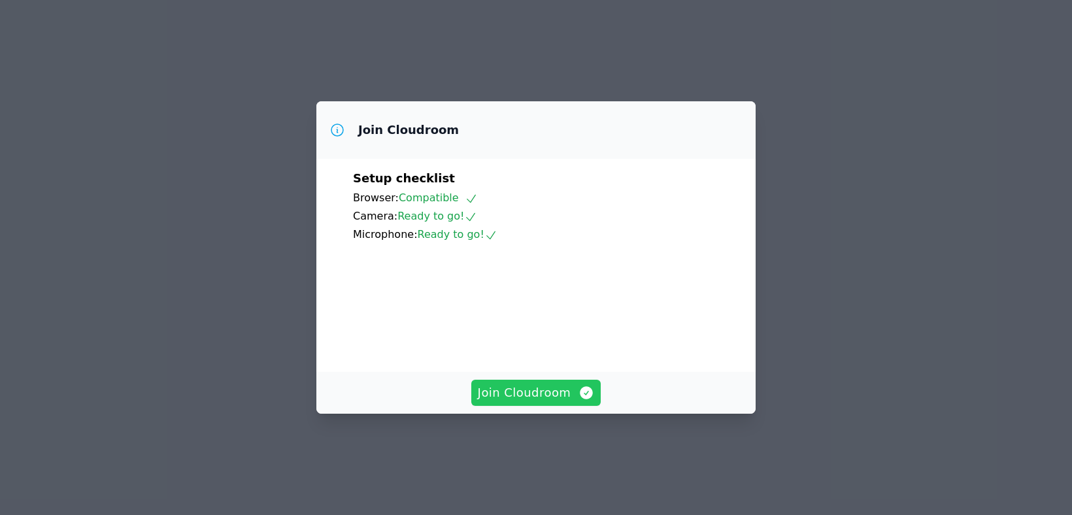
click at [539, 402] on span "Join Cloudroom" at bounding box center [536, 393] width 117 height 18
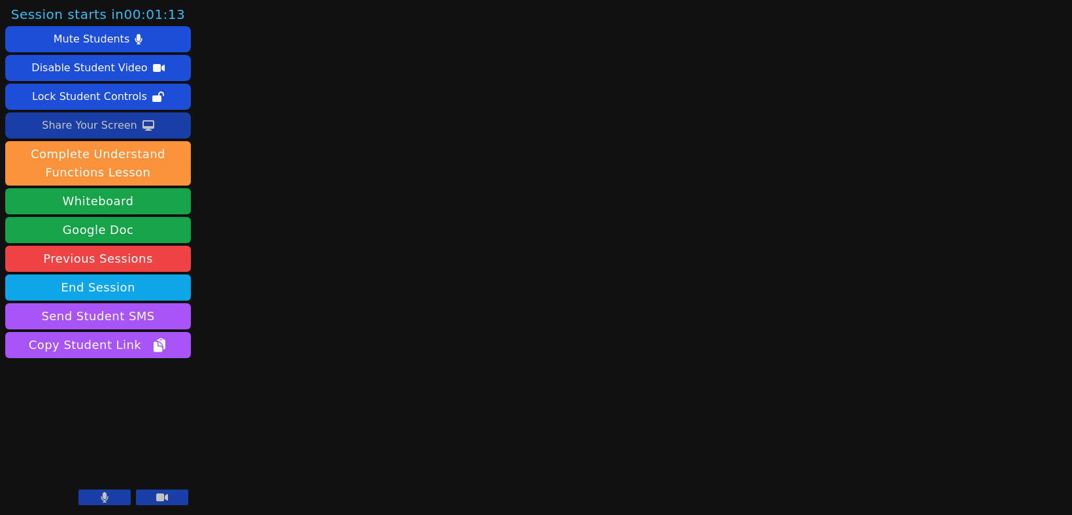
click at [79, 127] on div "Share Your Screen" at bounding box center [89, 125] width 95 height 21
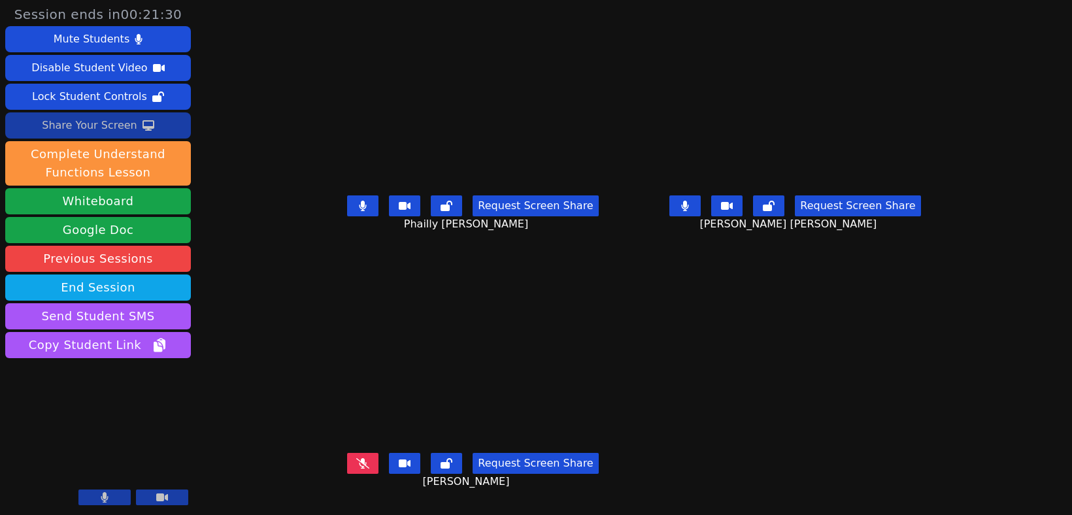
click at [99, 118] on div "Share Your Screen" at bounding box center [89, 125] width 95 height 21
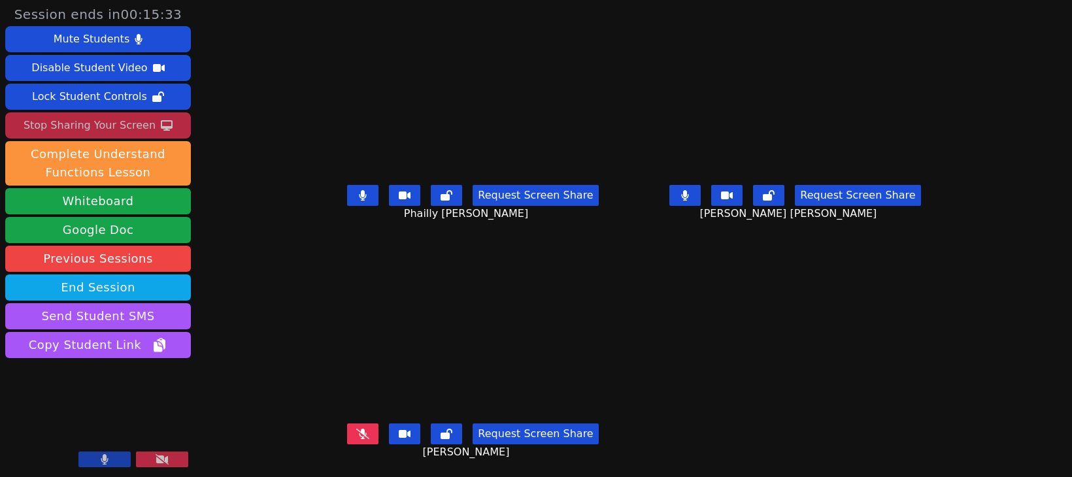
click at [356, 432] on icon at bounding box center [362, 434] width 13 height 10
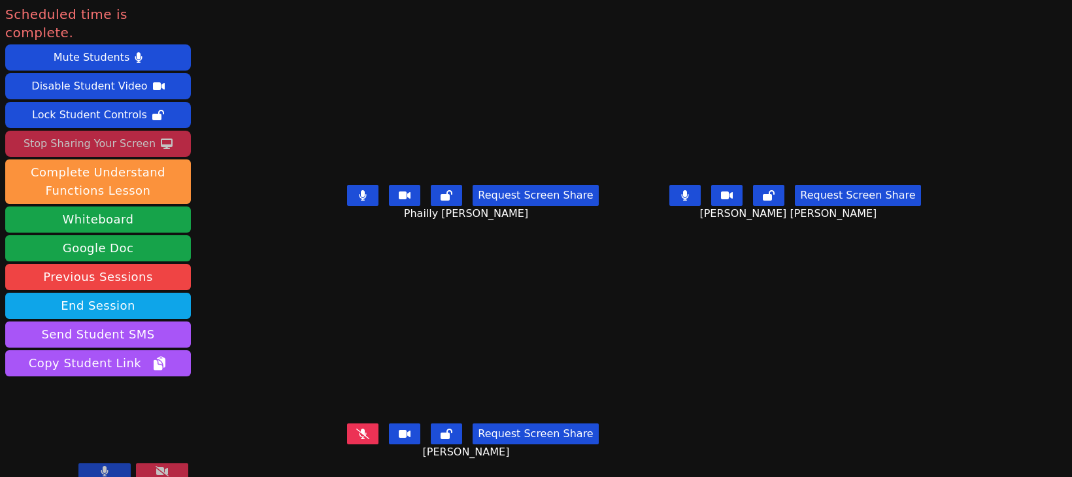
click at [157, 466] on icon at bounding box center [162, 471] width 13 height 10
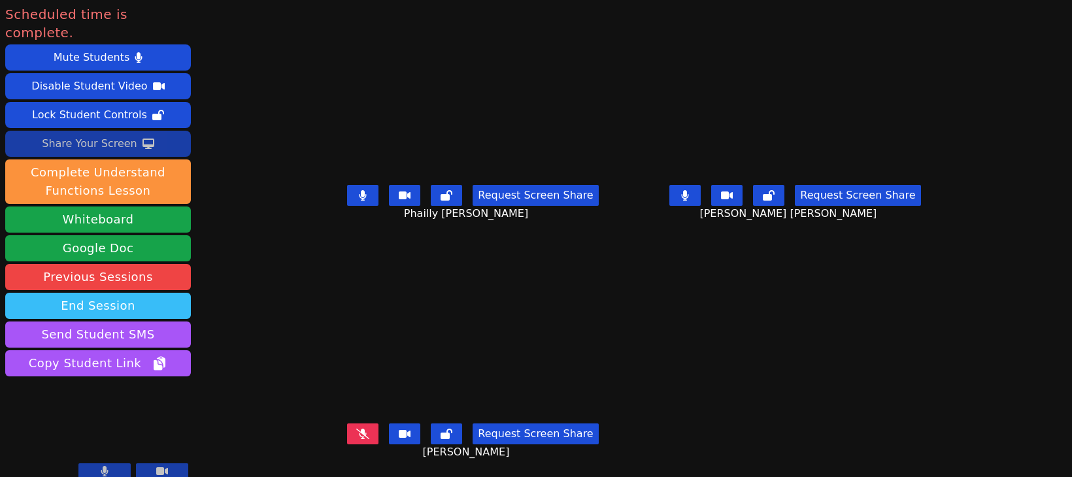
click at [134, 293] on button "End Session" at bounding box center [98, 306] width 186 height 26
